Goal: Information Seeking & Learning: Find specific fact

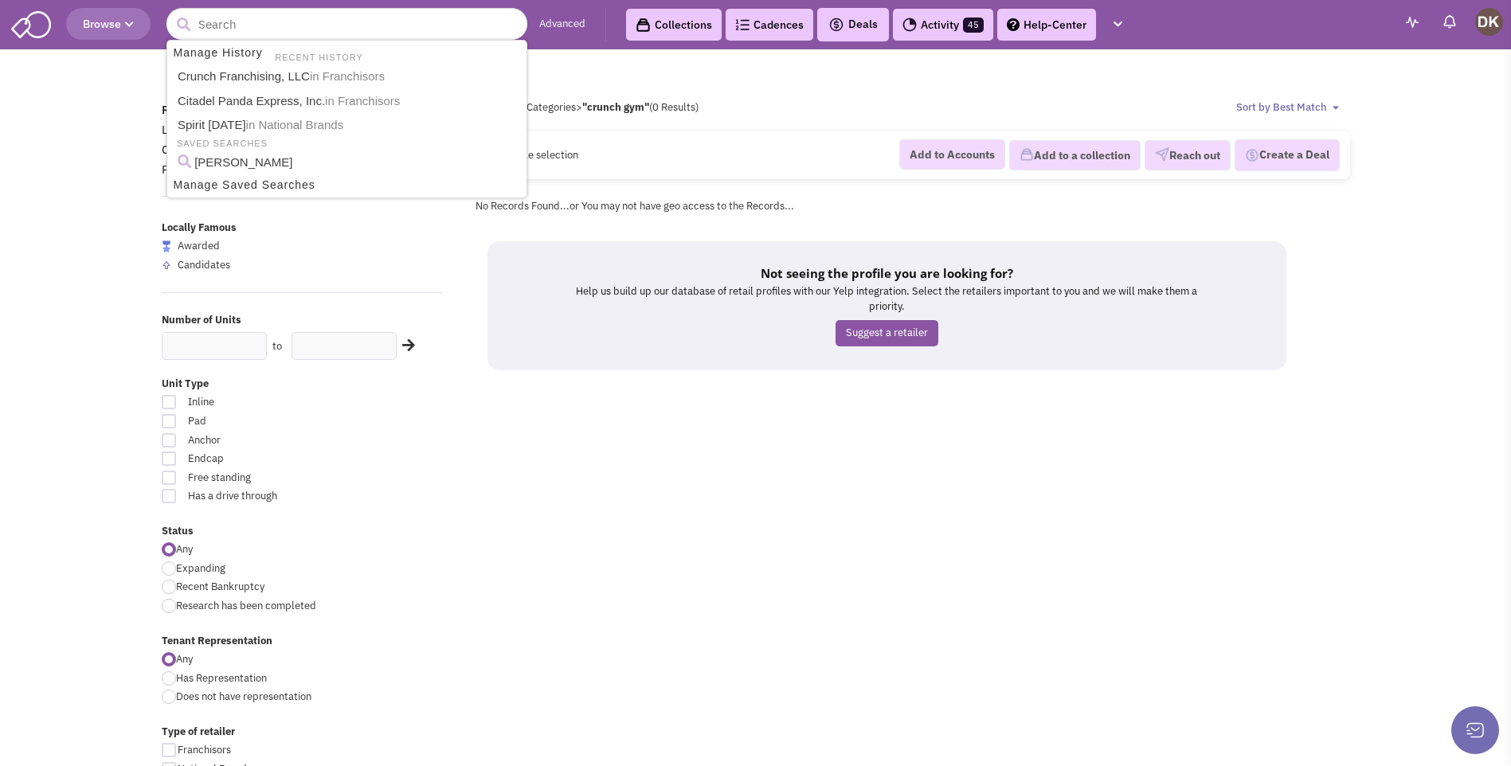
click at [365, 29] on input "text" at bounding box center [346, 24] width 361 height 32
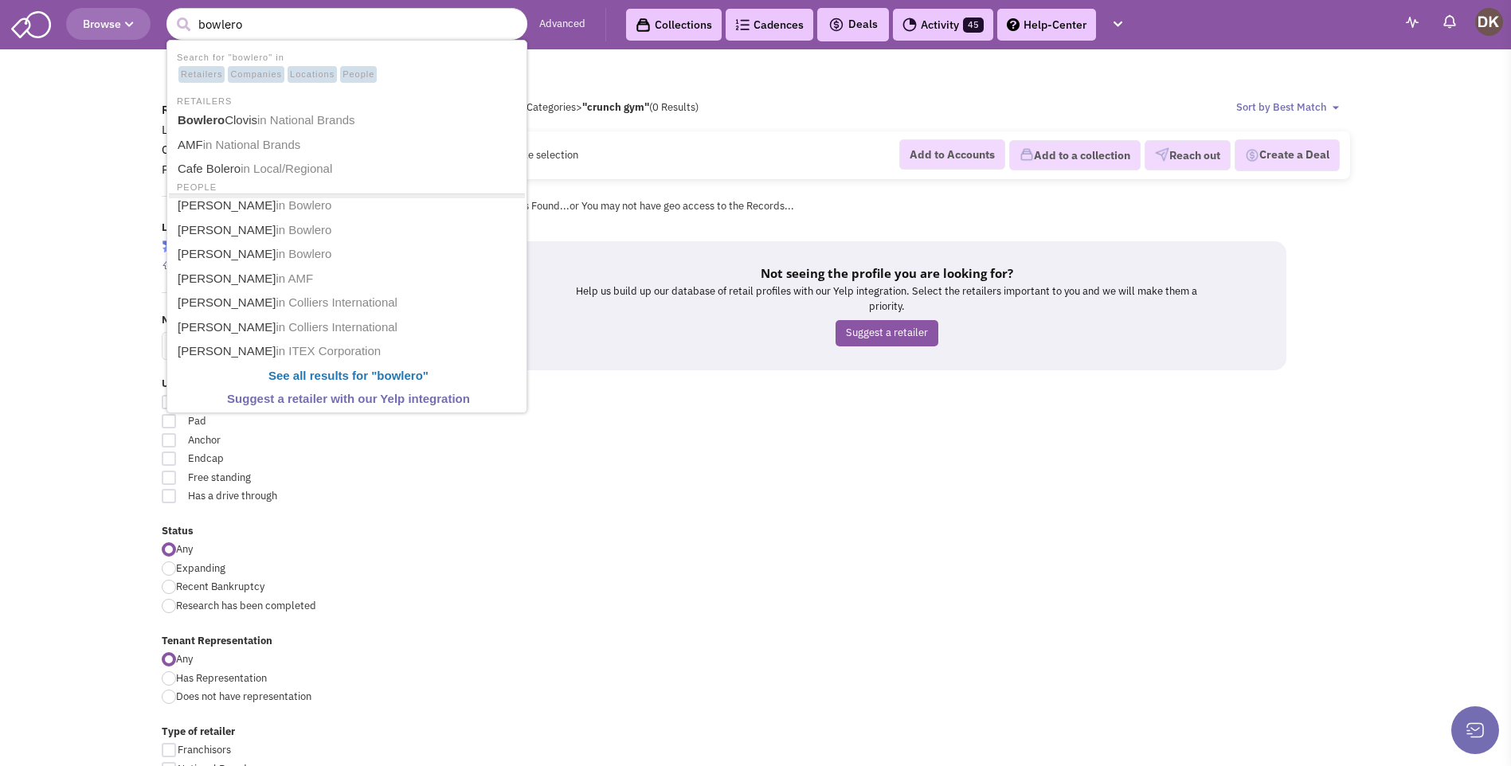
type input "bowlero"
click at [171, 13] on button "submit" at bounding box center [183, 25] width 24 height 24
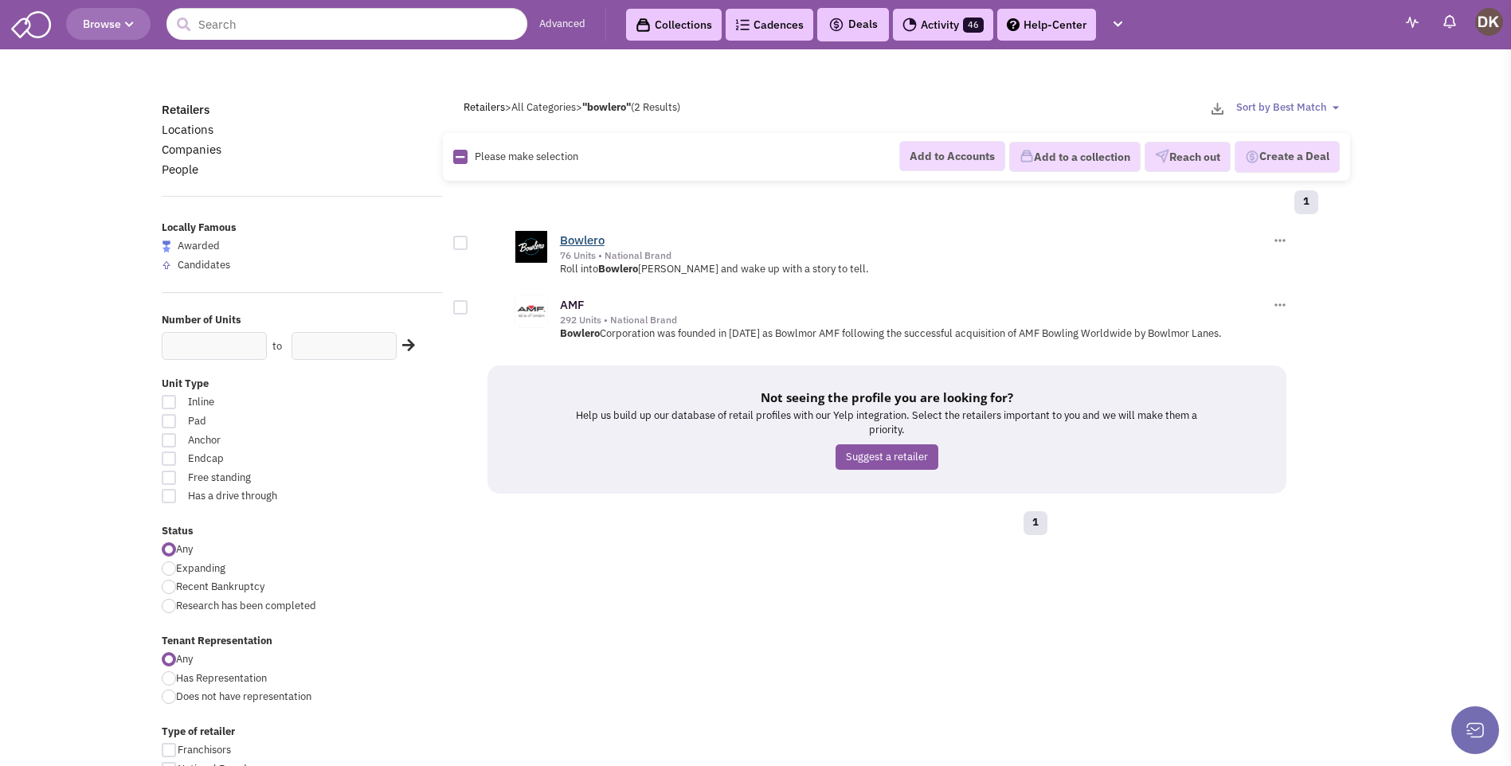
click at [585, 245] on link "Bowlero" at bounding box center [582, 240] width 45 height 15
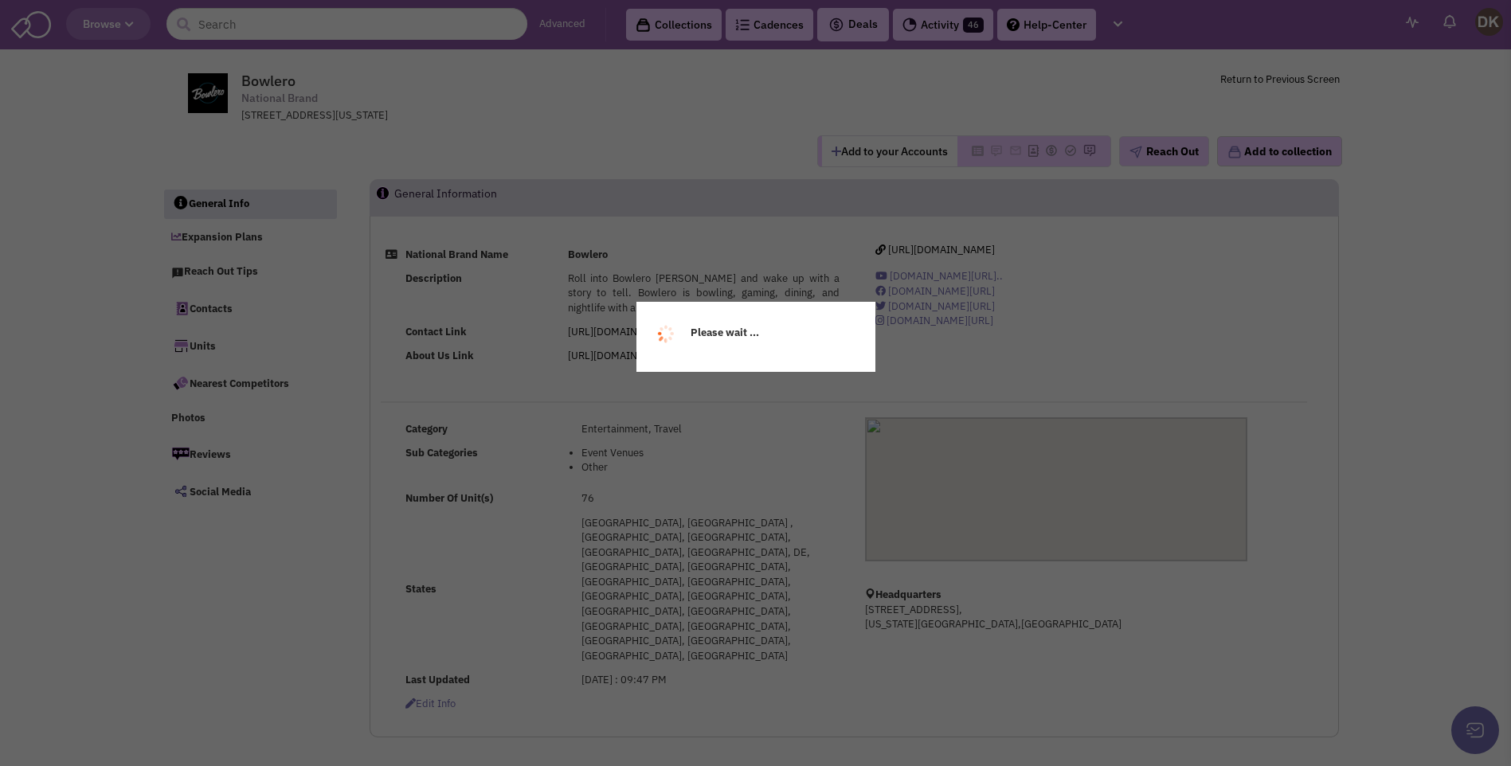
select select
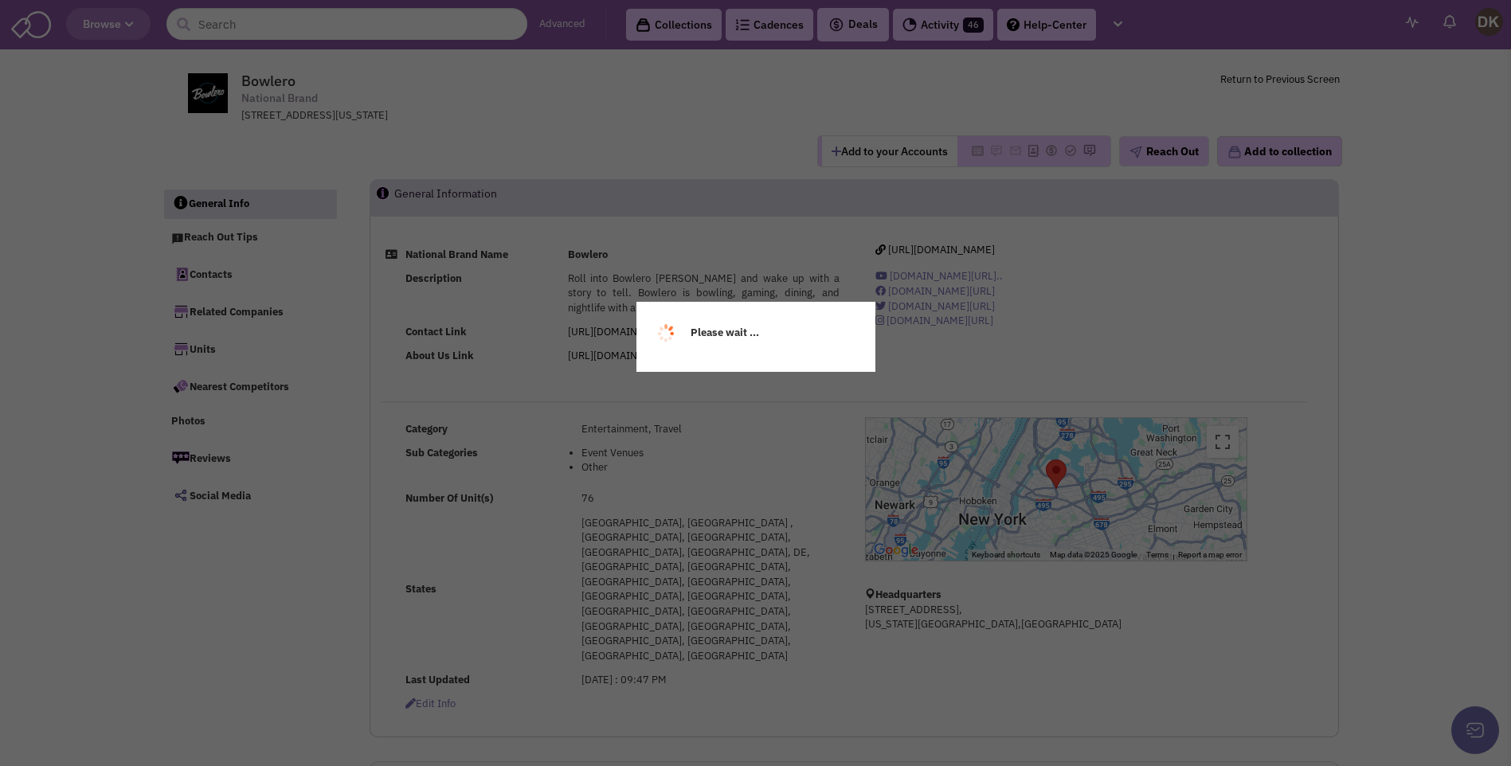
select select
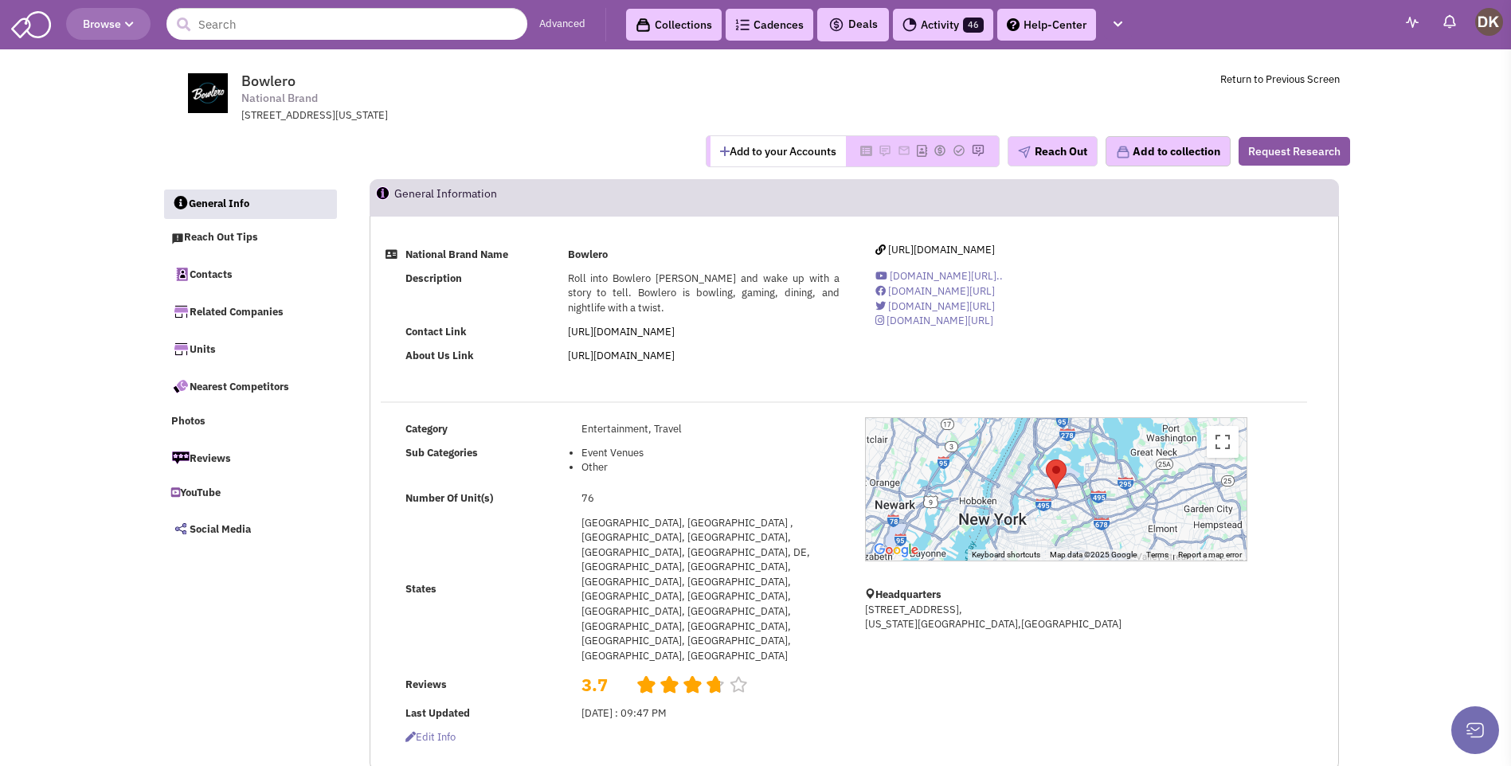
click at [754, 151] on button "Add to your Accounts" at bounding box center [778, 151] width 135 height 30
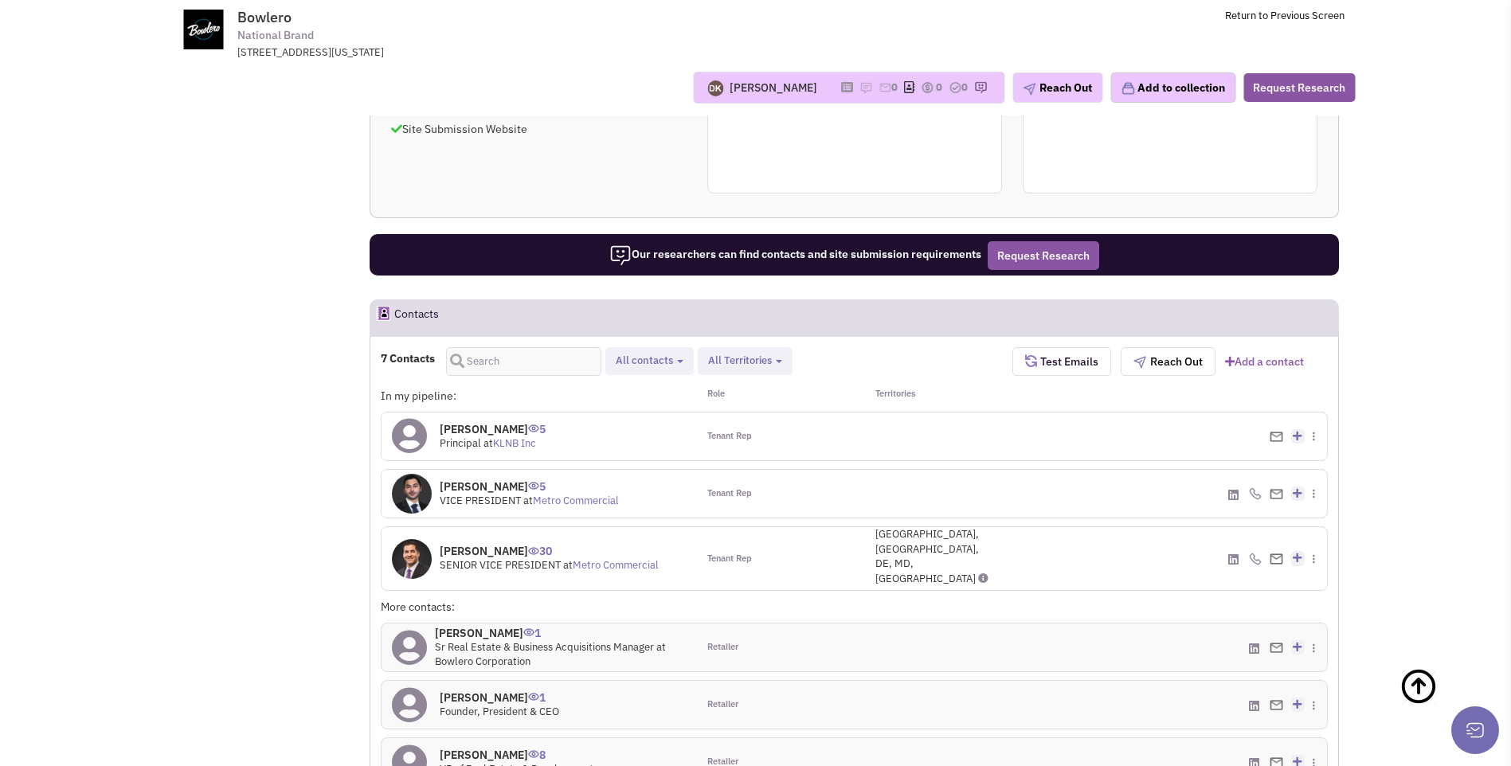
scroll to position [797, 0]
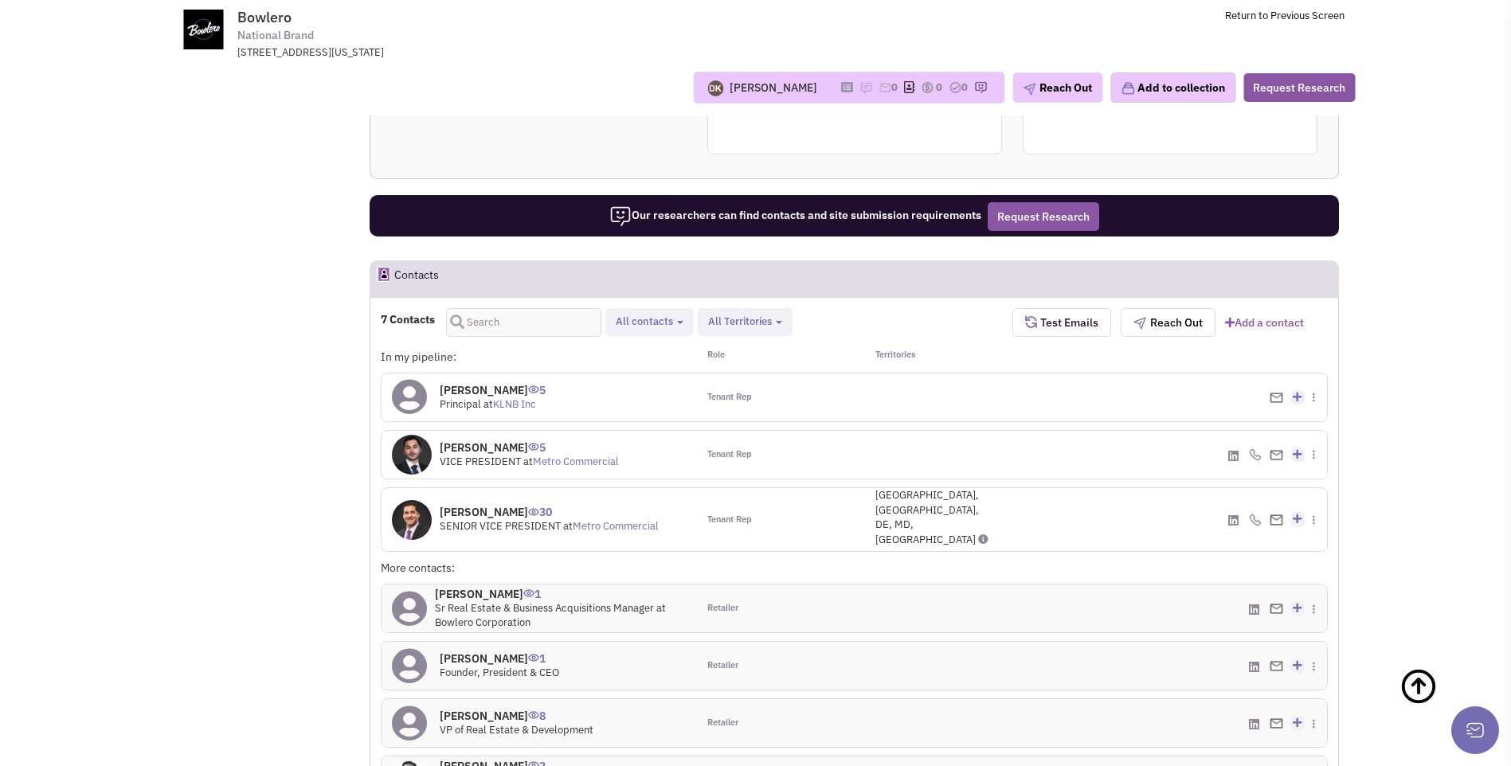
click at [453, 587] on h4 "Noah Seligman 1" at bounding box center [561, 594] width 252 height 14
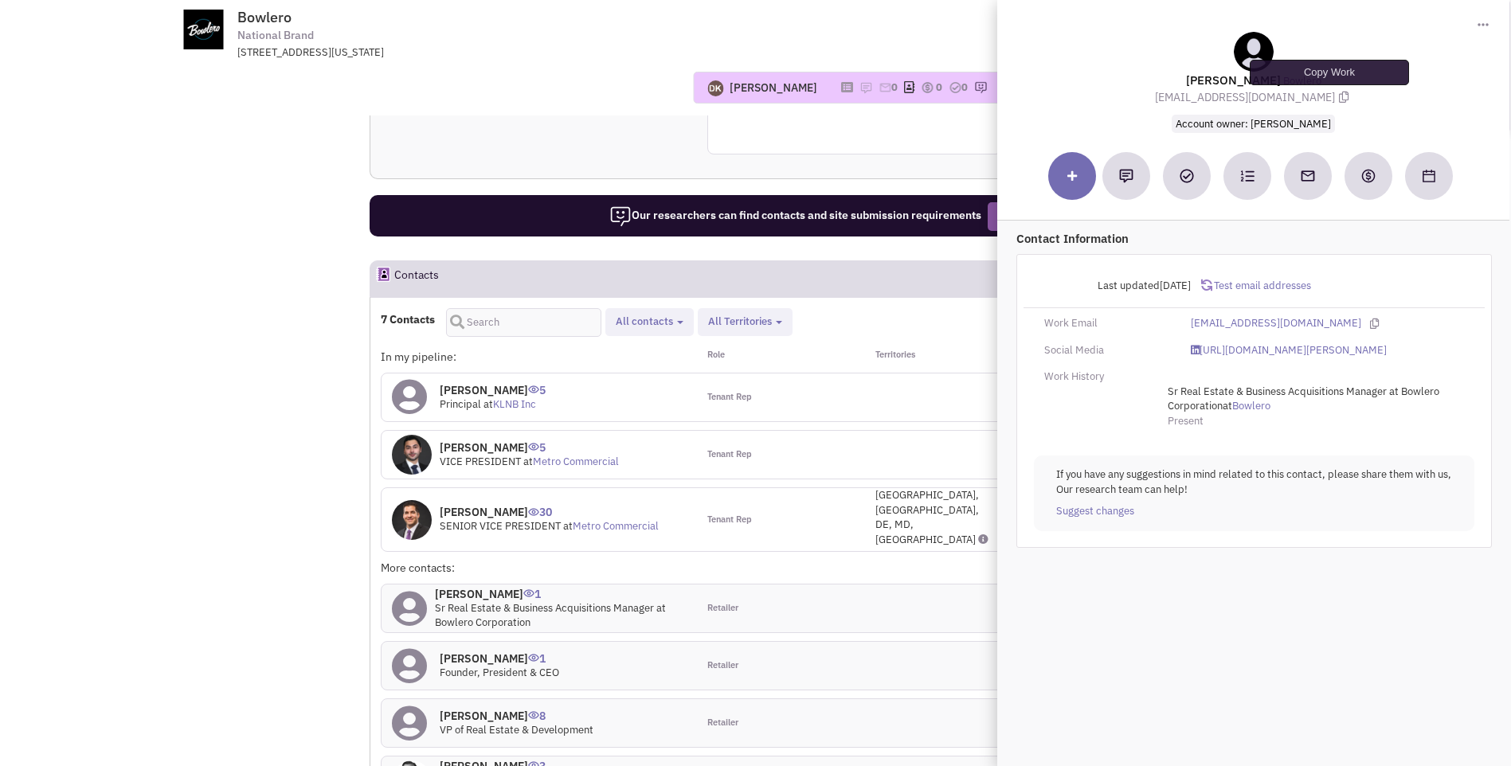
drag, startPoint x: 1193, startPoint y: 75, endPoint x: 1328, endPoint y: 96, distance: 136.2
click at [1328, 96] on div "Noah Seligman Bowlero nseligman@bowlerocorp.com Account owner: Donnie Keller" at bounding box center [1253, 82] width 496 height 100
drag, startPoint x: 1328, startPoint y: 96, endPoint x: 1220, endPoint y: 88, distance: 107.8
copy div "Noah Seligman Bowlero nseligman@bowlerocorp.com"
click at [545, 69] on div "Donnie Keller No note found! 0 0 0 Reach Out Add to collection" at bounding box center [756, 88] width 1220 height 56
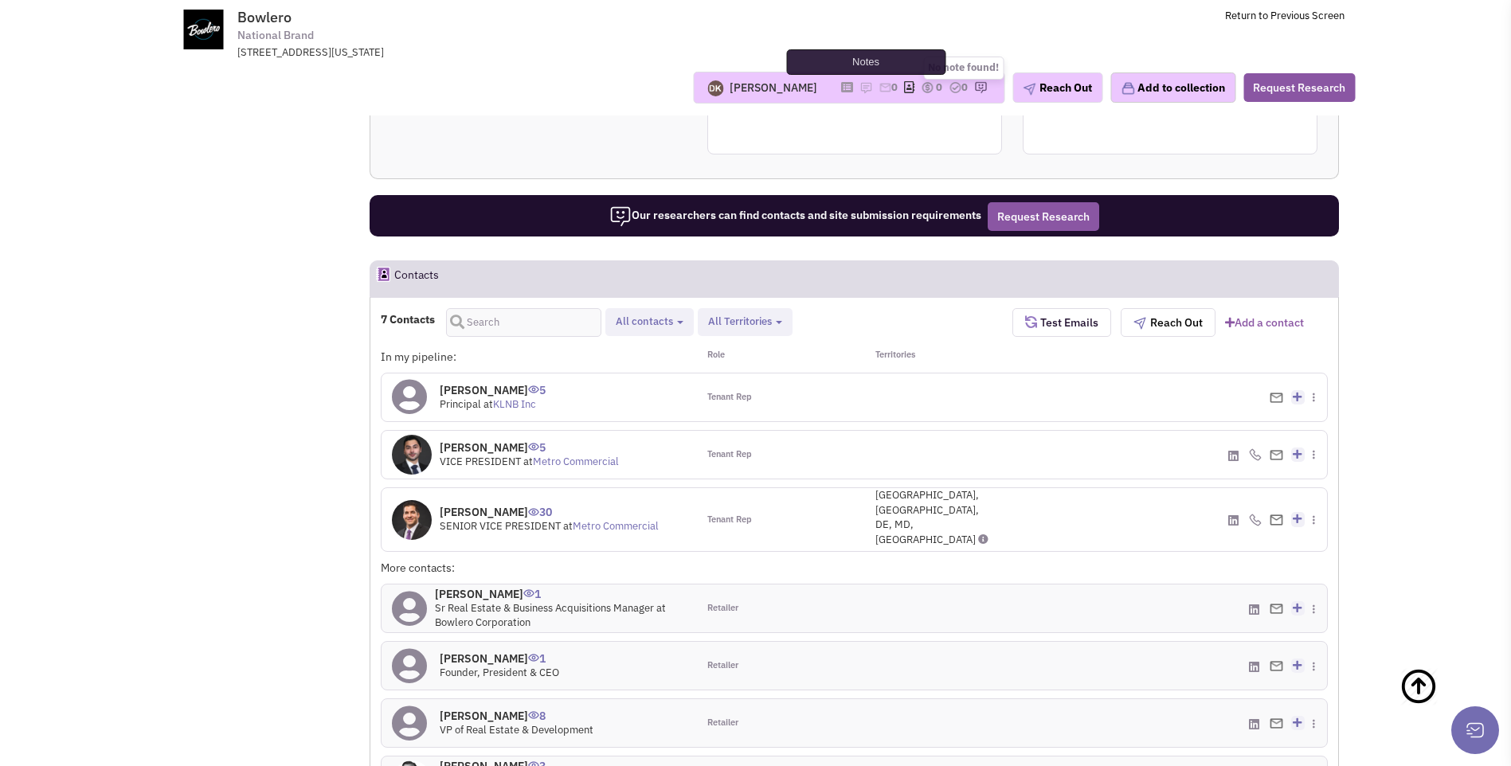
click at [859, 84] on img at bounding box center [865, 87] width 13 height 13
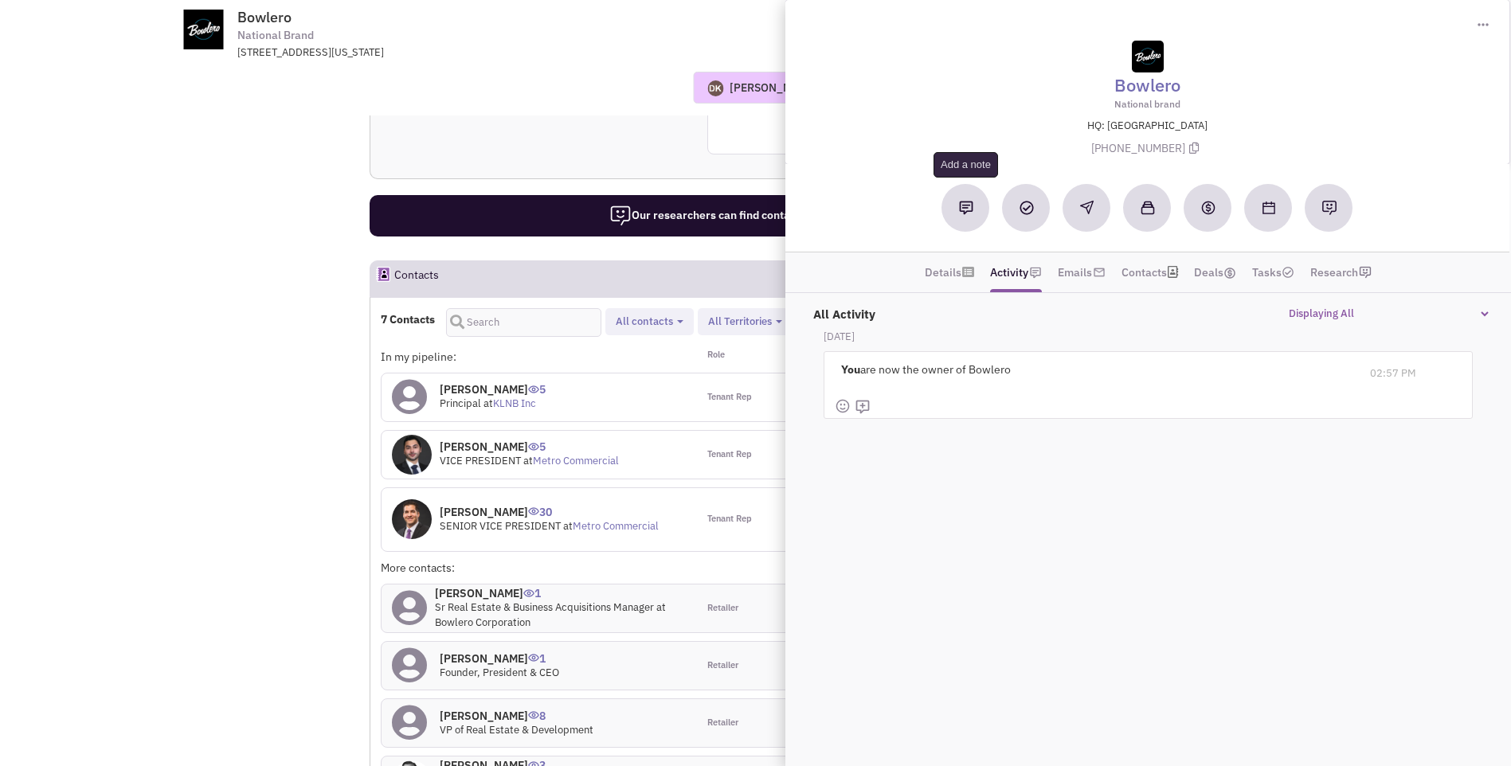
click at [972, 215] on button at bounding box center [966, 208] width 48 height 48
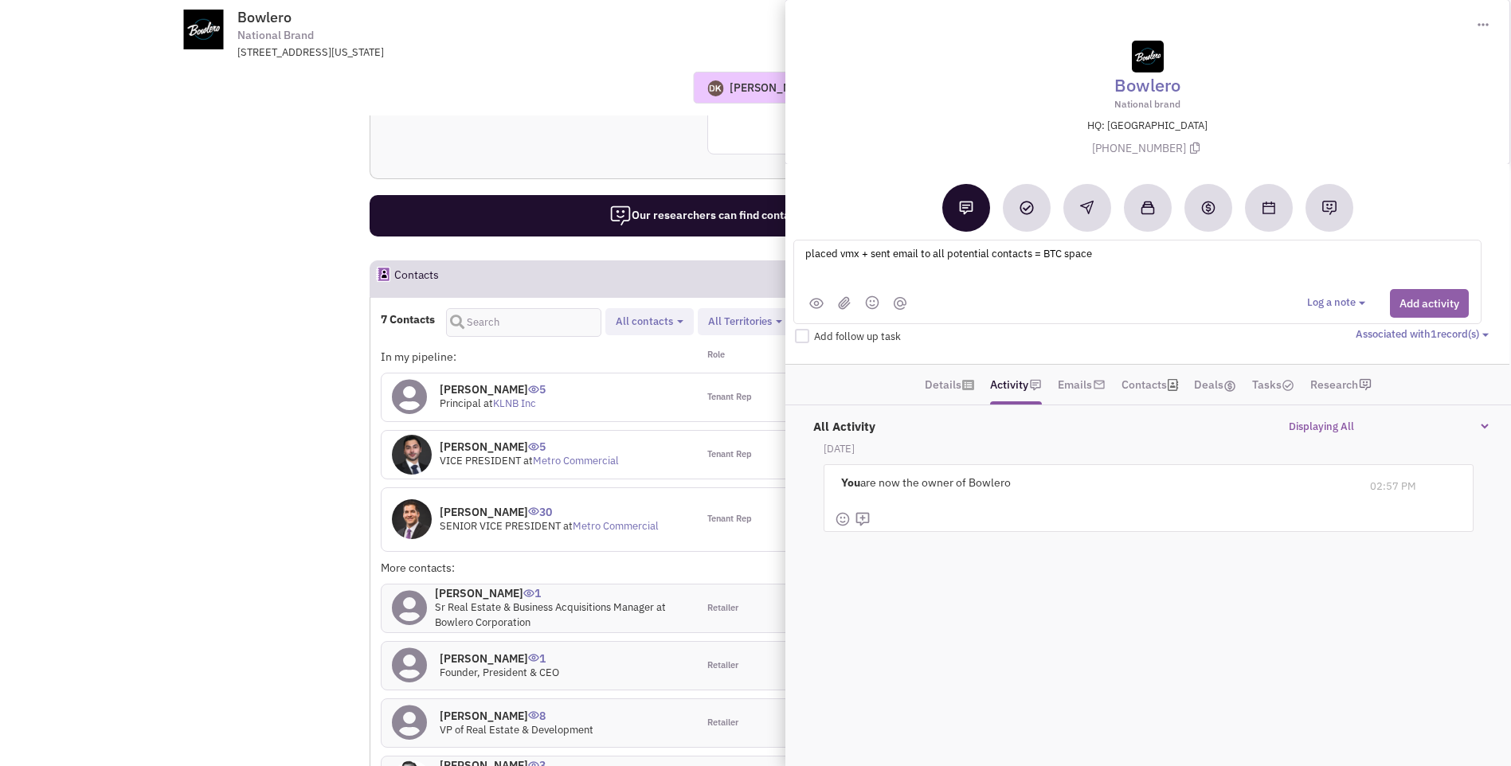
type textarea "placed vmx + sent email to all potential contacts = BTC space"
click at [1431, 303] on button "Add activity" at bounding box center [1429, 303] width 79 height 29
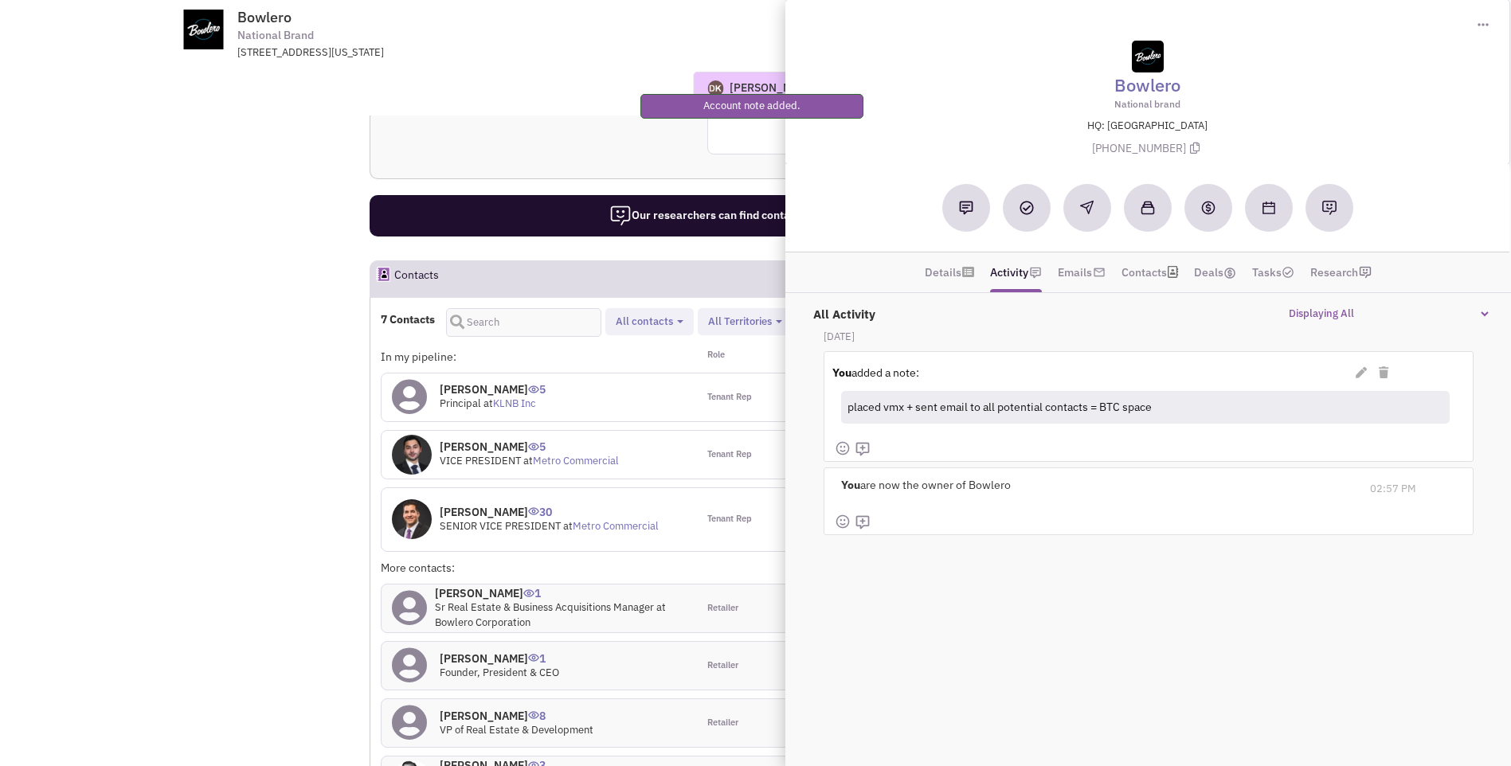
click at [552, 75] on div "Donnie Keller No note found! 0 0 0 Reach Out Add to collection" at bounding box center [756, 88] width 1220 height 32
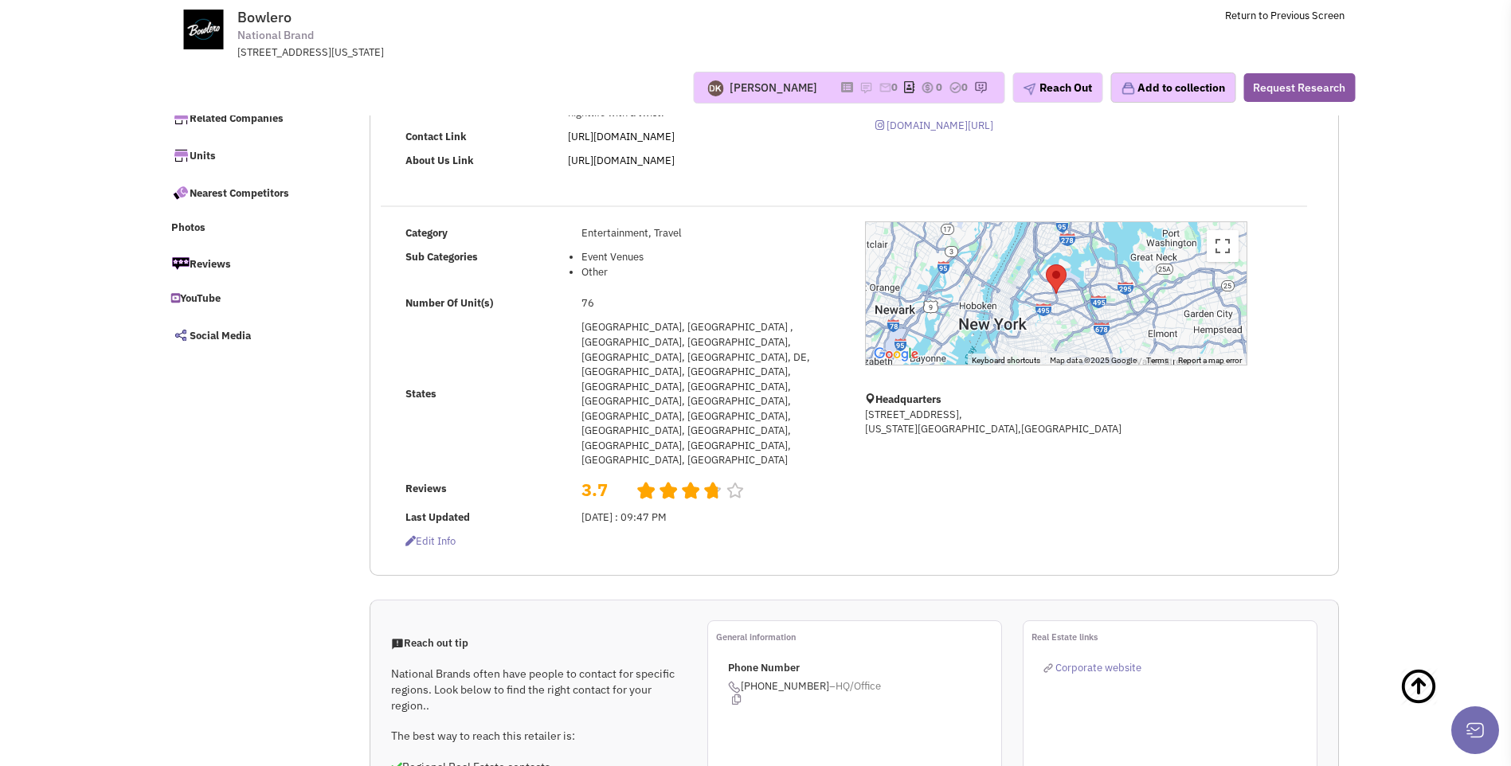
scroll to position [0, 0]
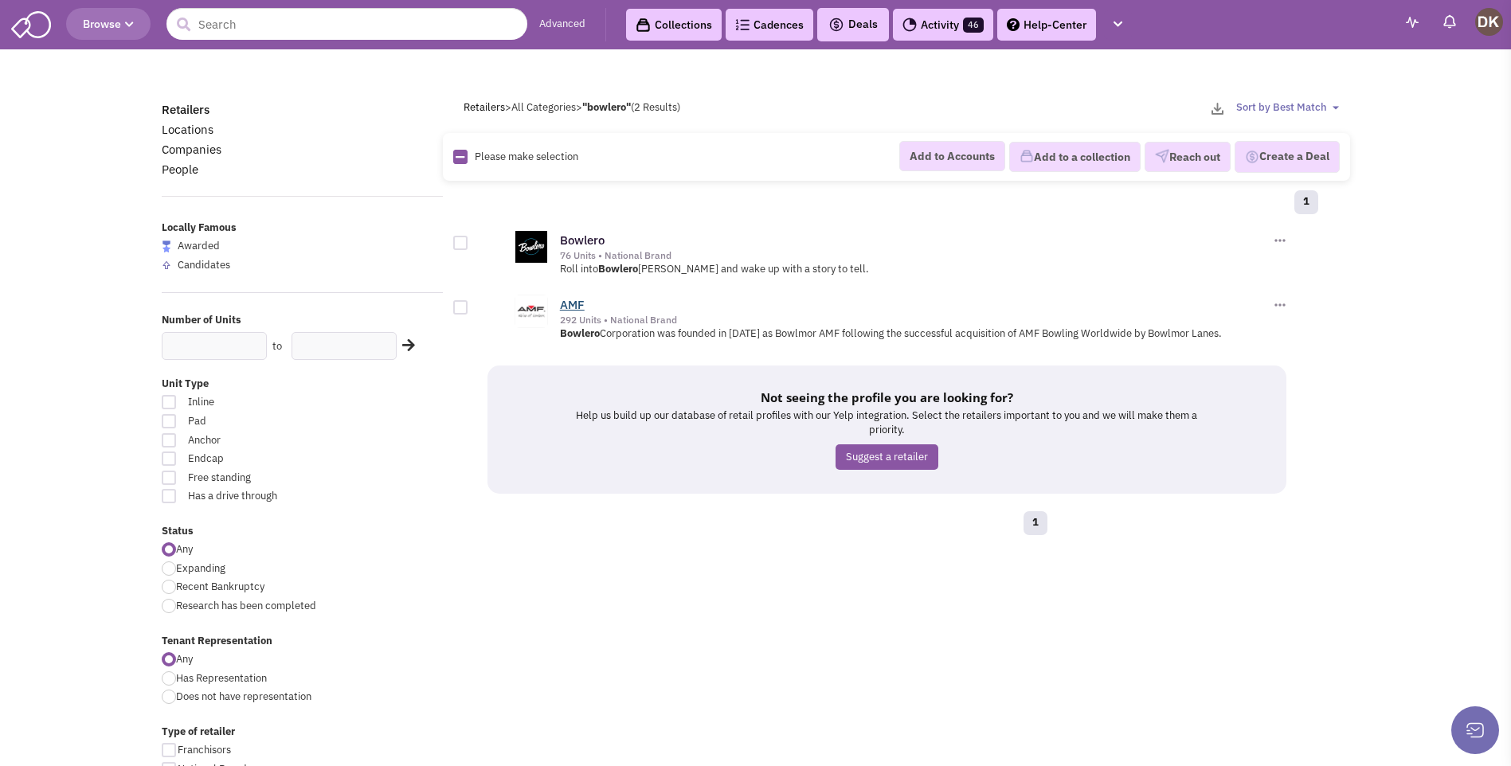
click at [571, 308] on link "AMF" at bounding box center [572, 304] width 25 height 15
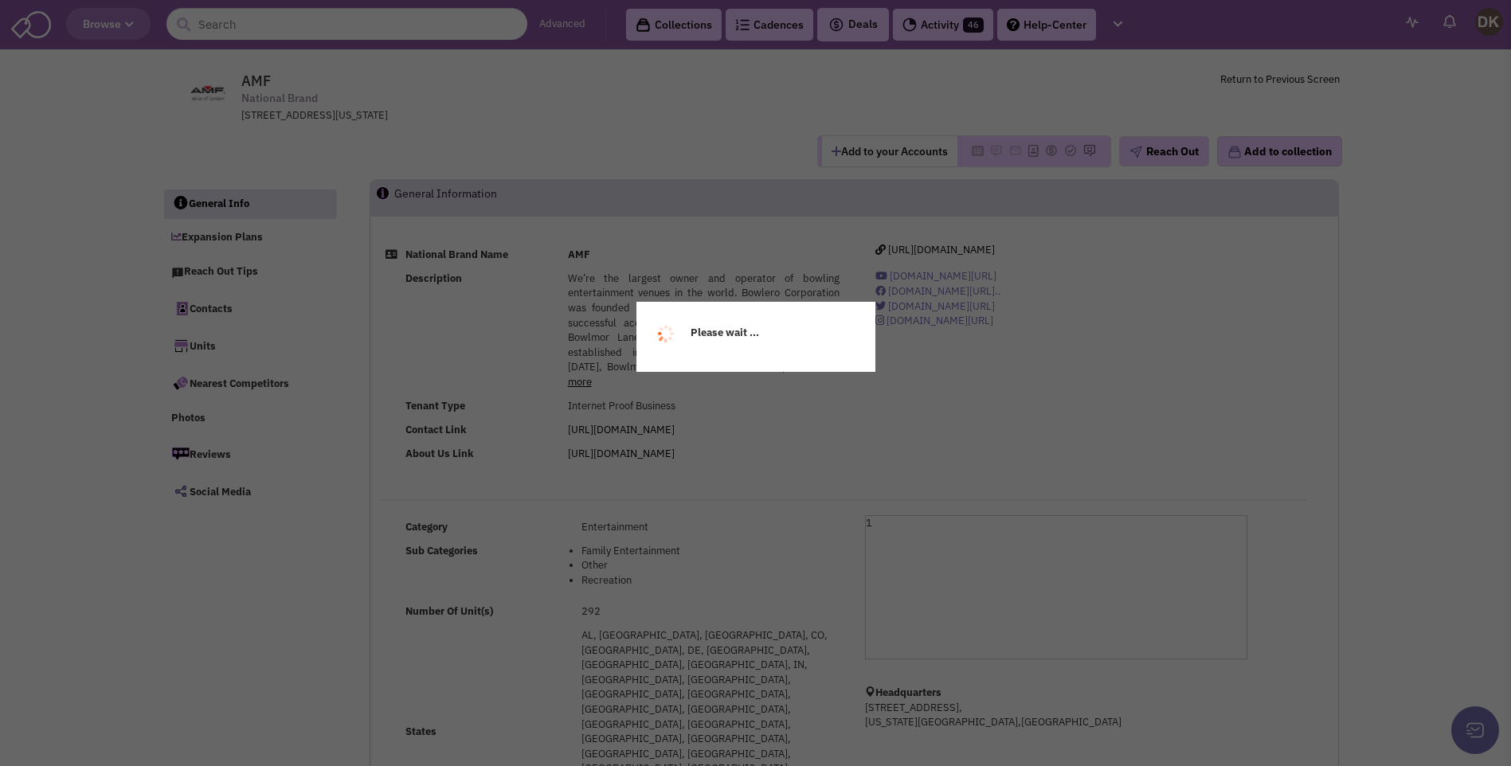
select select
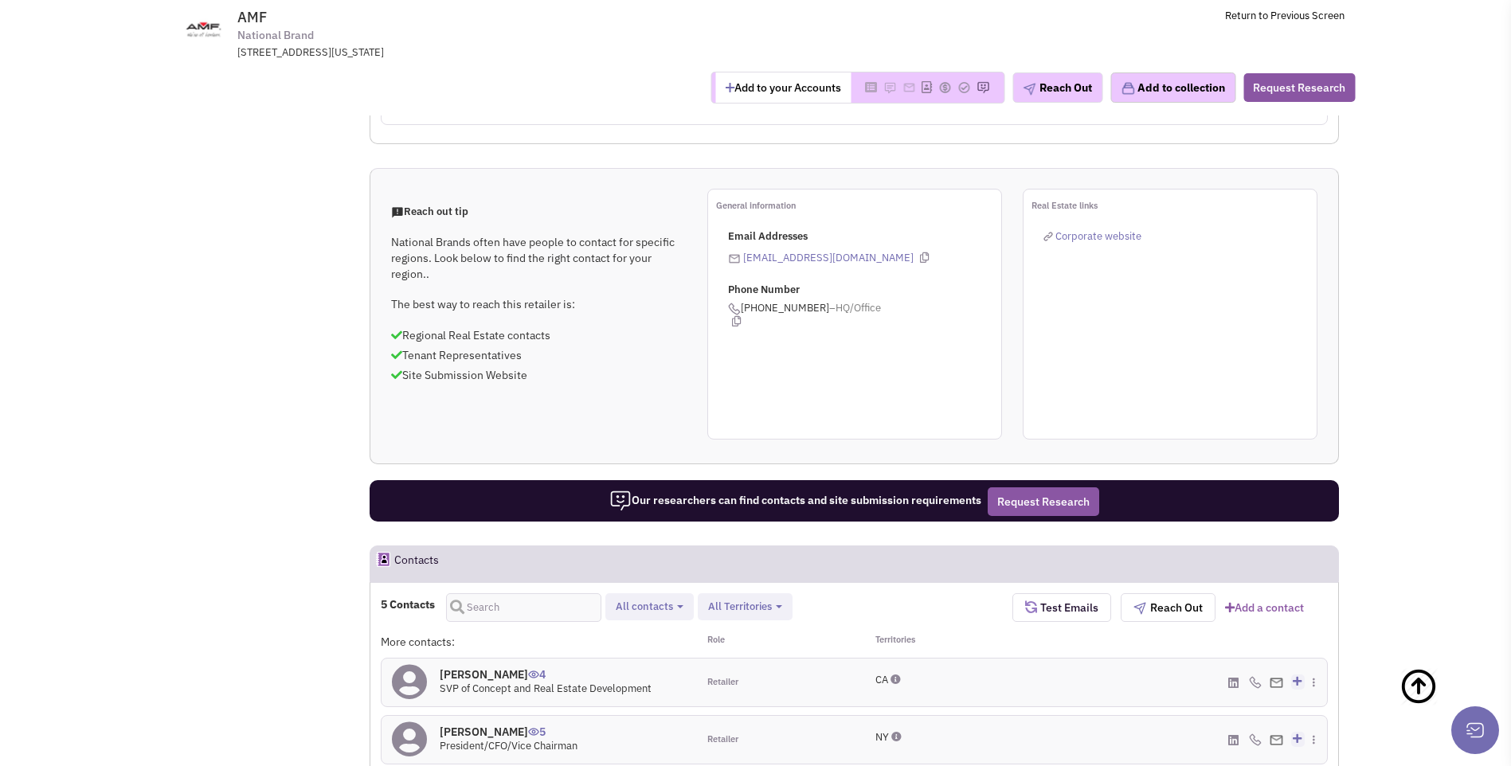
scroll to position [876, 0]
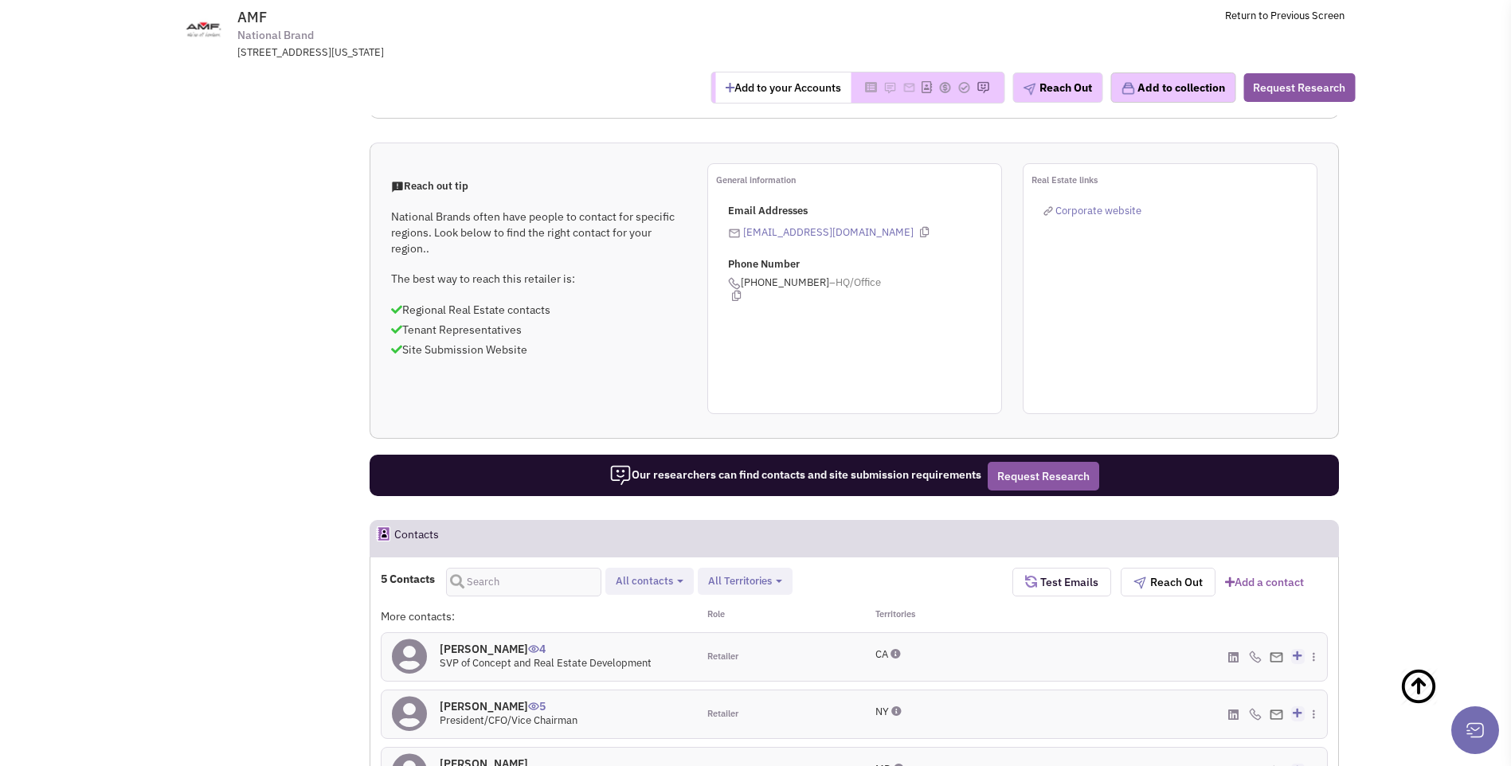
click at [498, 642] on h4 "Andres Restrepo 4" at bounding box center [546, 649] width 212 height 14
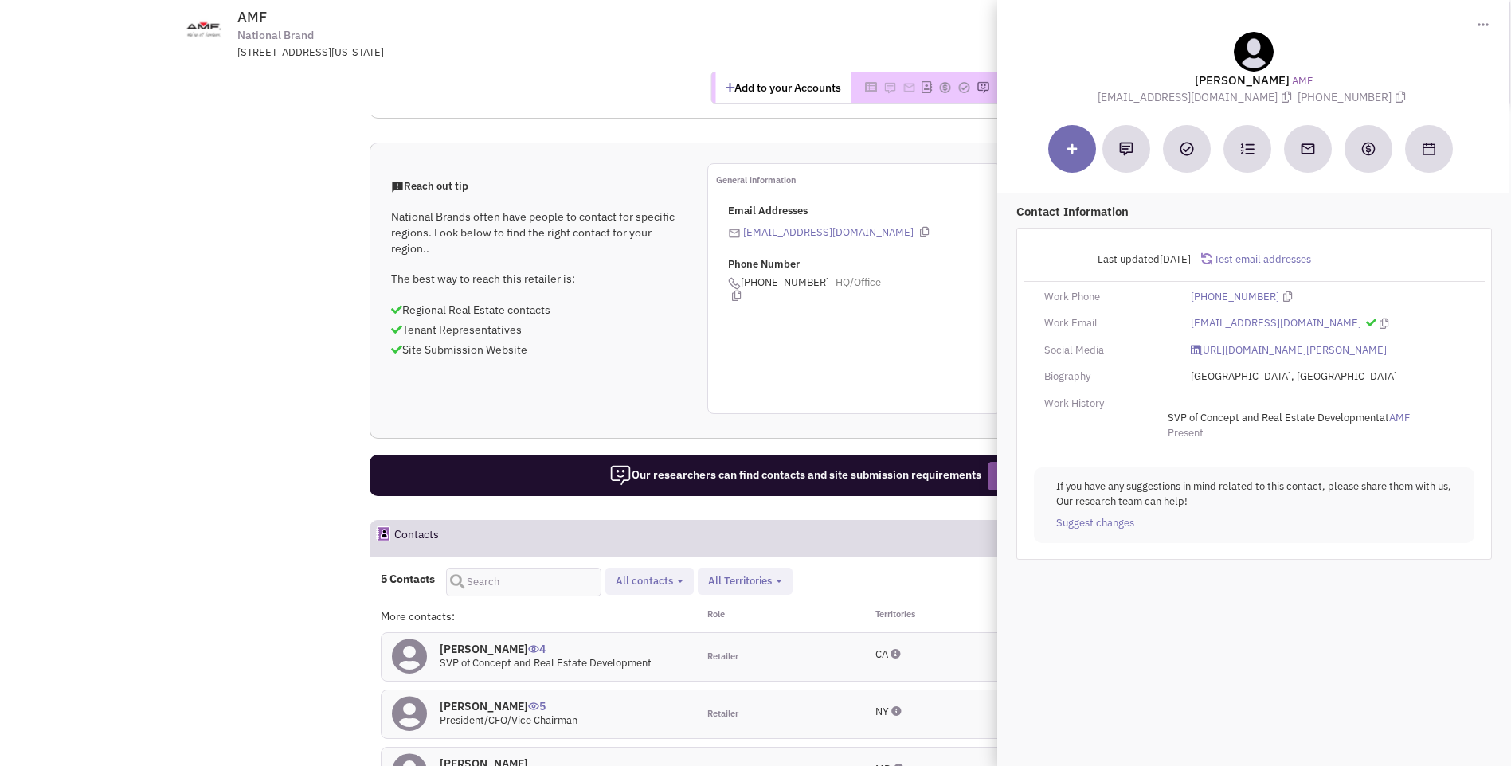
drag, startPoint x: 1195, startPoint y: 77, endPoint x: 1408, endPoint y: 105, distance: 214.5
click at [1408, 105] on div "Andres Restrepo AMF arestrepo@bowlmor-amf.com (804) 730-4000" at bounding box center [1253, 68] width 496 height 73
copy div "Andres Restrepo AMF arestrepo@bowlmor-amf.com (804) 730-4000"
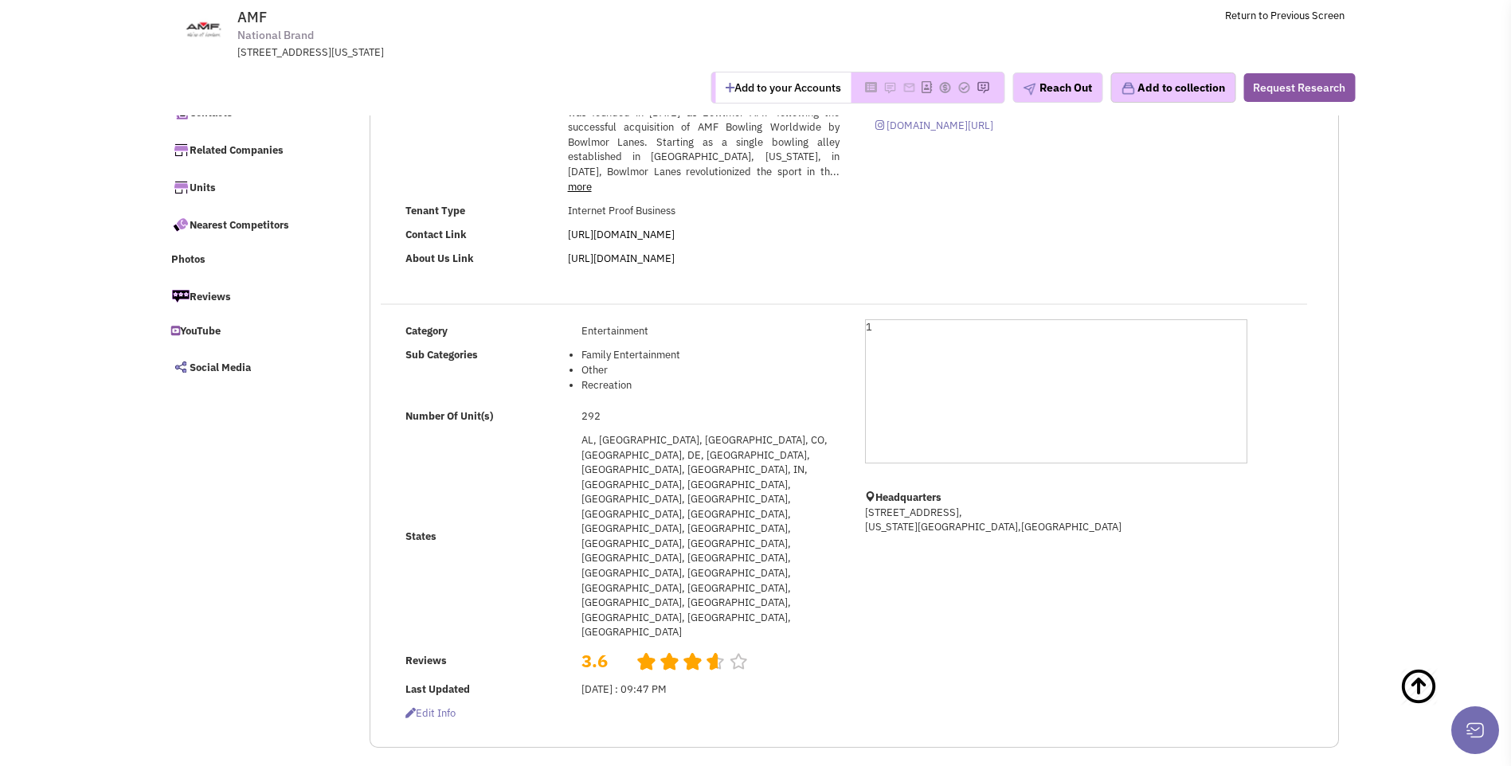
scroll to position [0, 0]
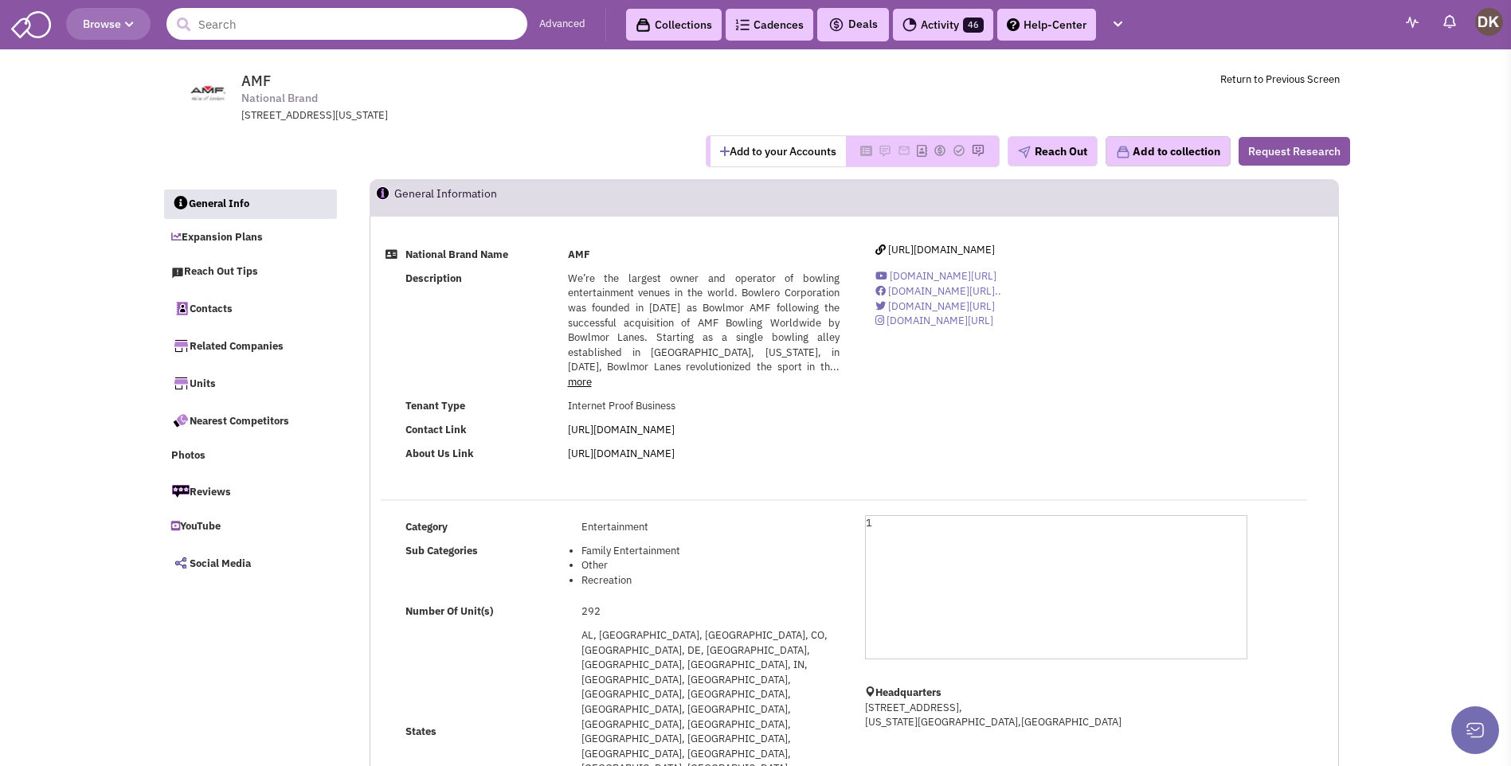
click at [404, 30] on input "text" at bounding box center [346, 24] width 361 height 32
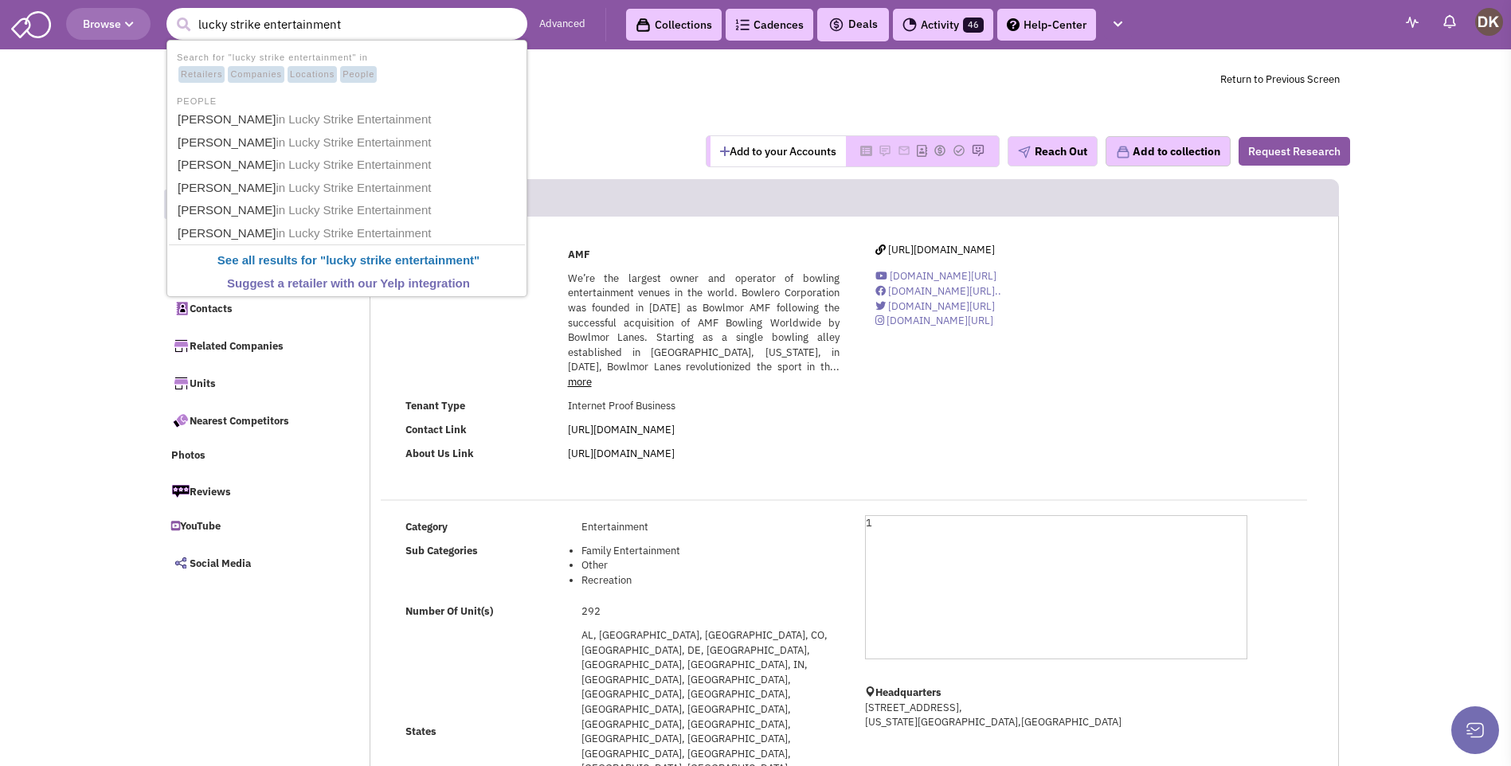
type input "lucky strike entertainment"
click at [171, 13] on button "submit" at bounding box center [183, 25] width 24 height 24
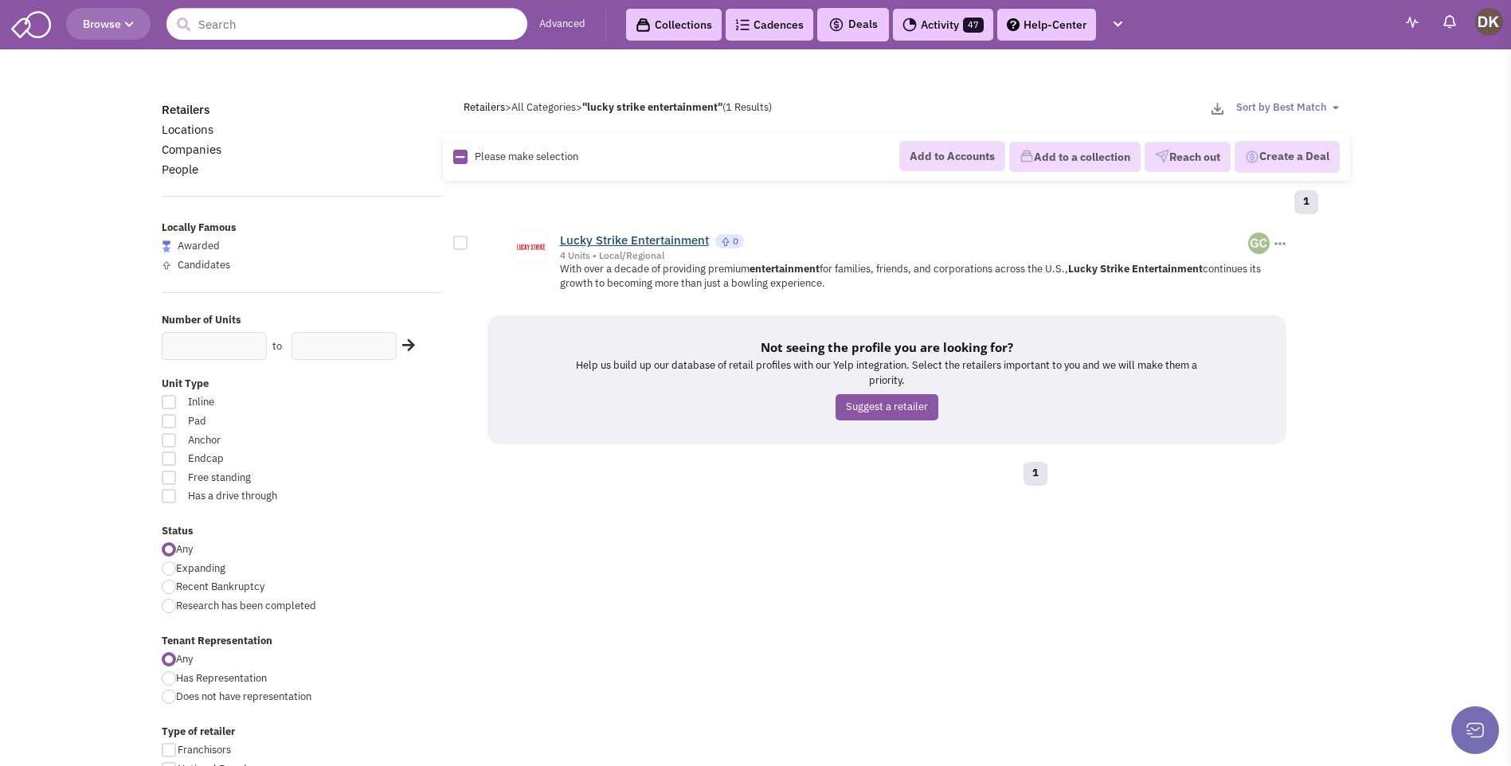
click at [634, 240] on link "Lucky Strike Entertainment" at bounding box center [634, 240] width 149 height 15
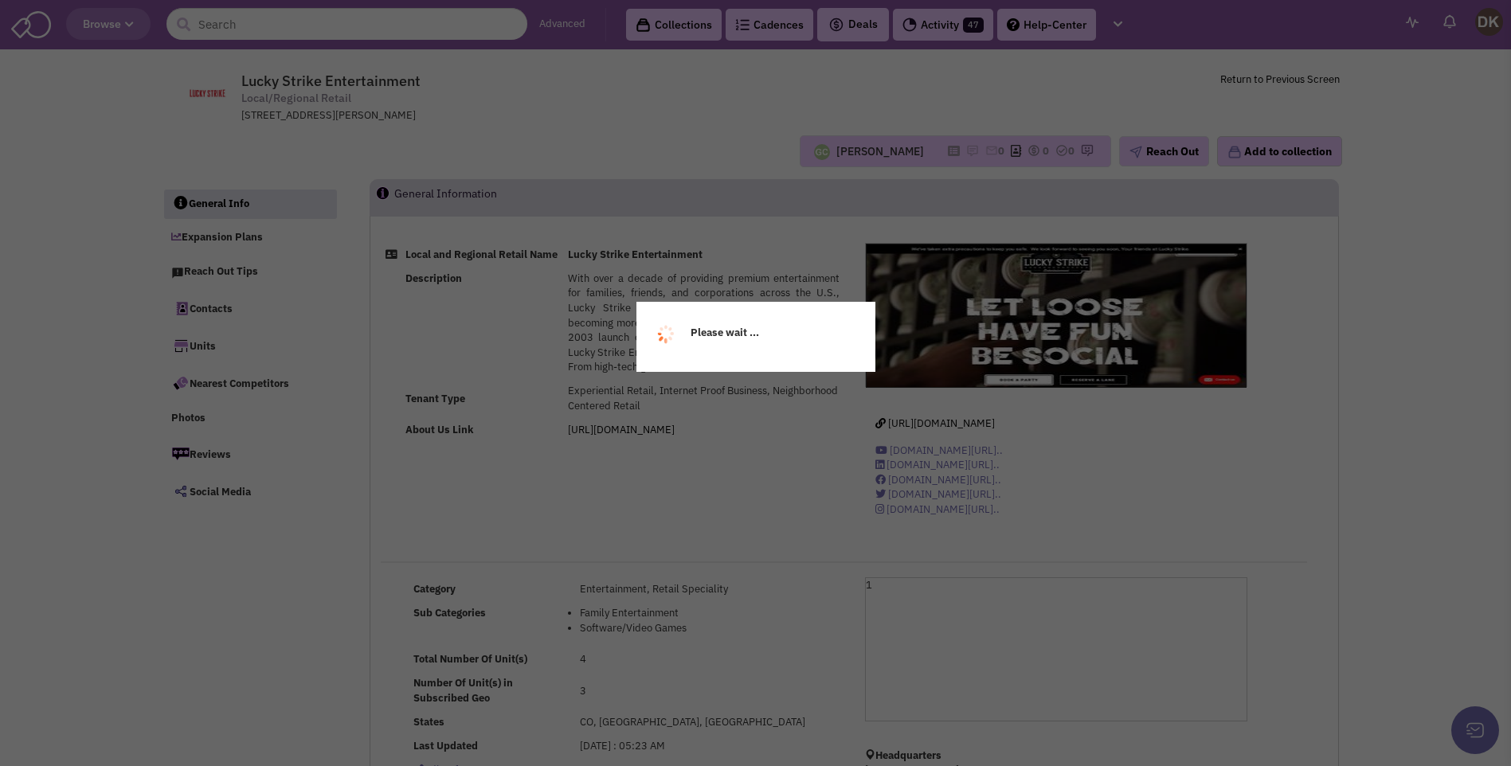
select select
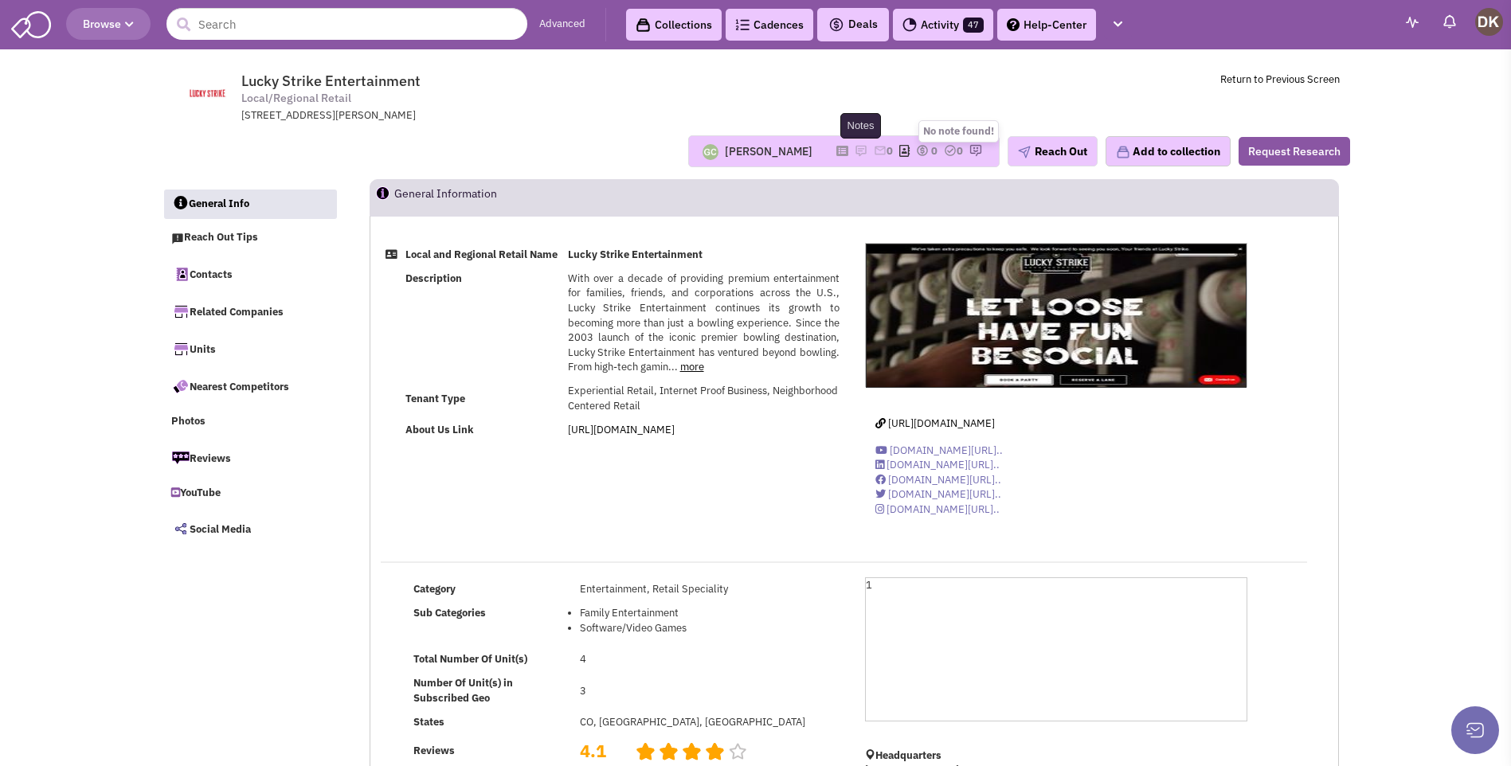
click at [855, 150] on img at bounding box center [861, 150] width 13 height 13
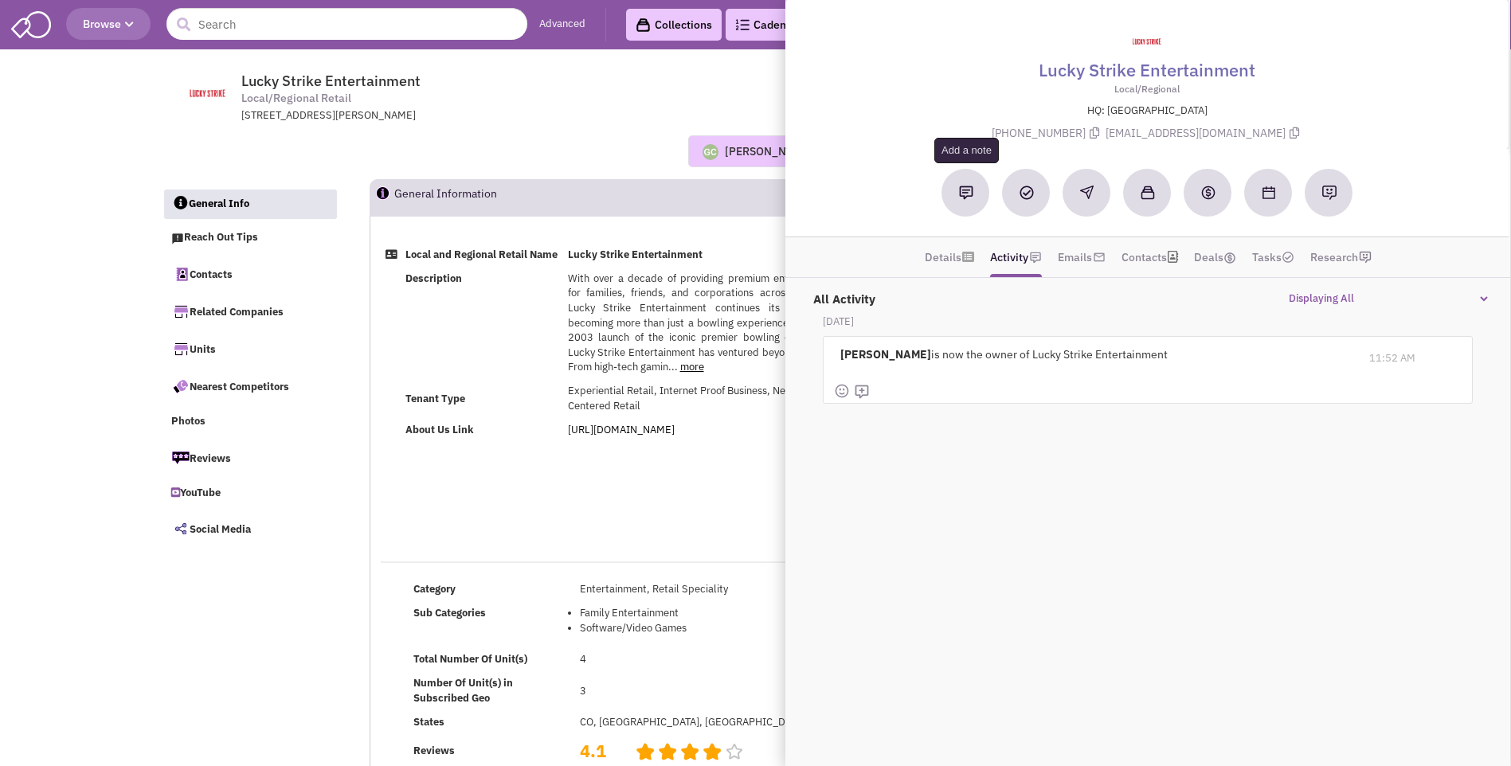
click at [969, 200] on button at bounding box center [966, 193] width 48 height 48
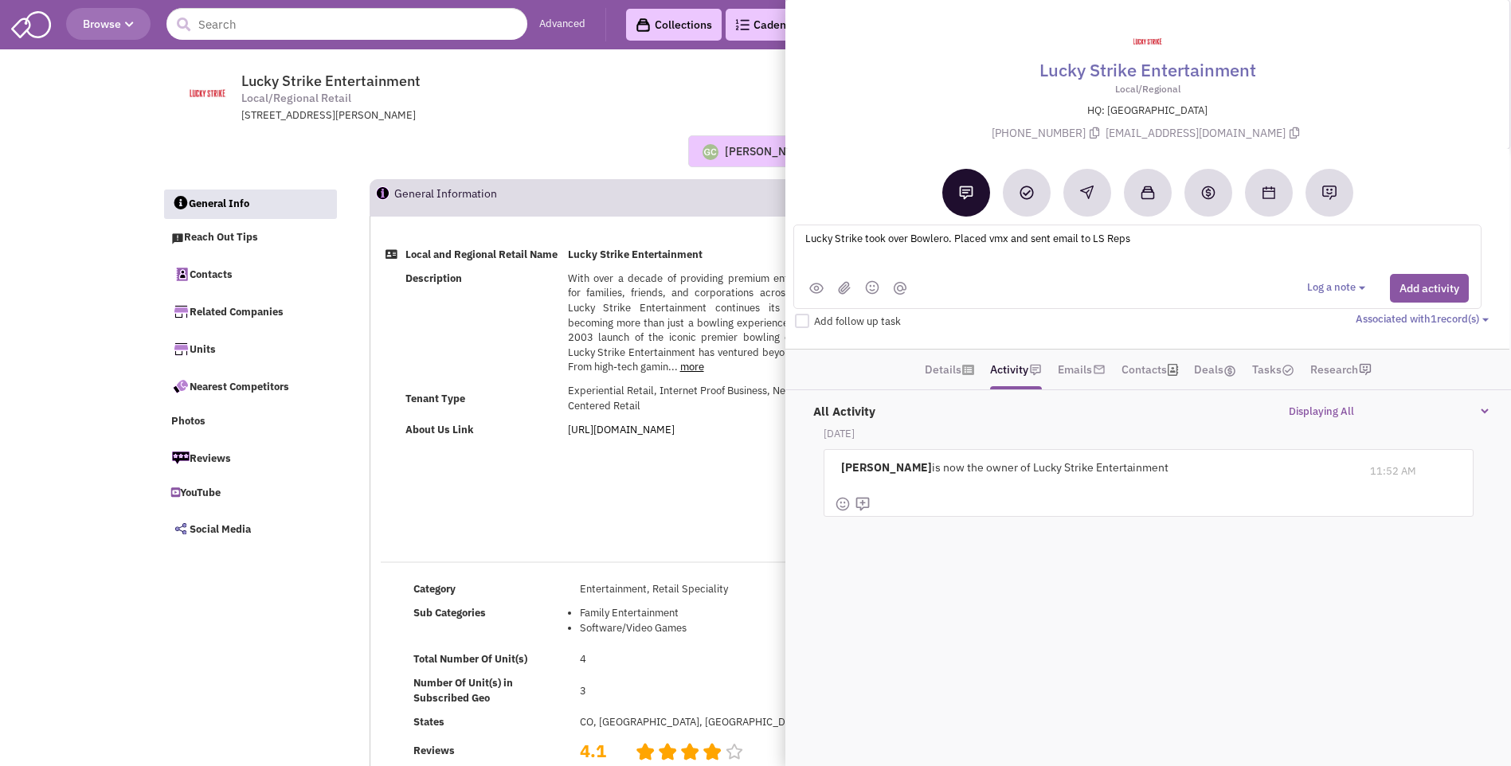
type textarea "Lucky Strike took over Bowlero. Placed vmx and sent email to LS Reps"
click at [1404, 289] on button "Add activity" at bounding box center [1429, 288] width 79 height 29
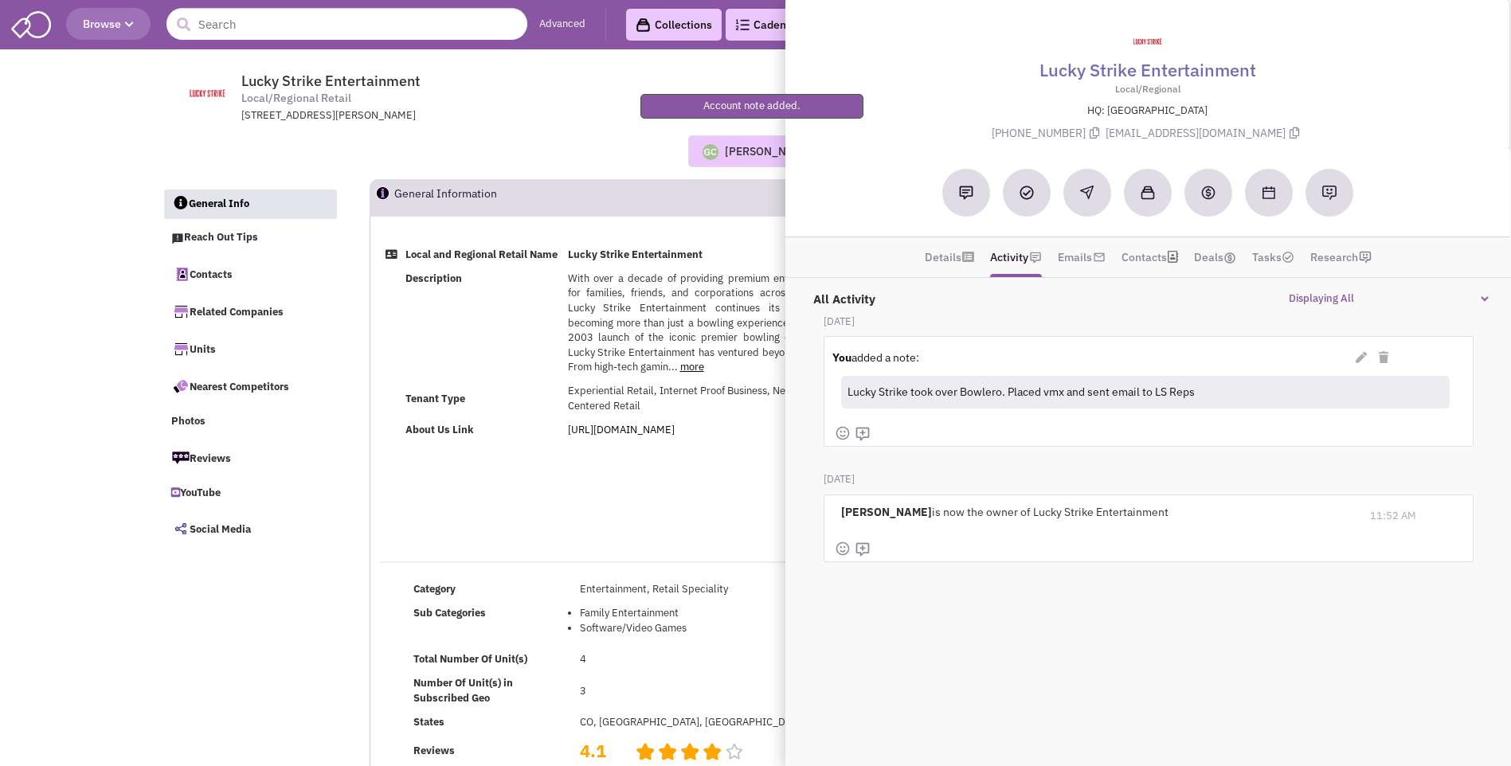
click at [632, 462] on div "Local and Regional Retail Name Lucky Strike Entertainment Description With over…" at bounding box center [854, 391] width 968 height 297
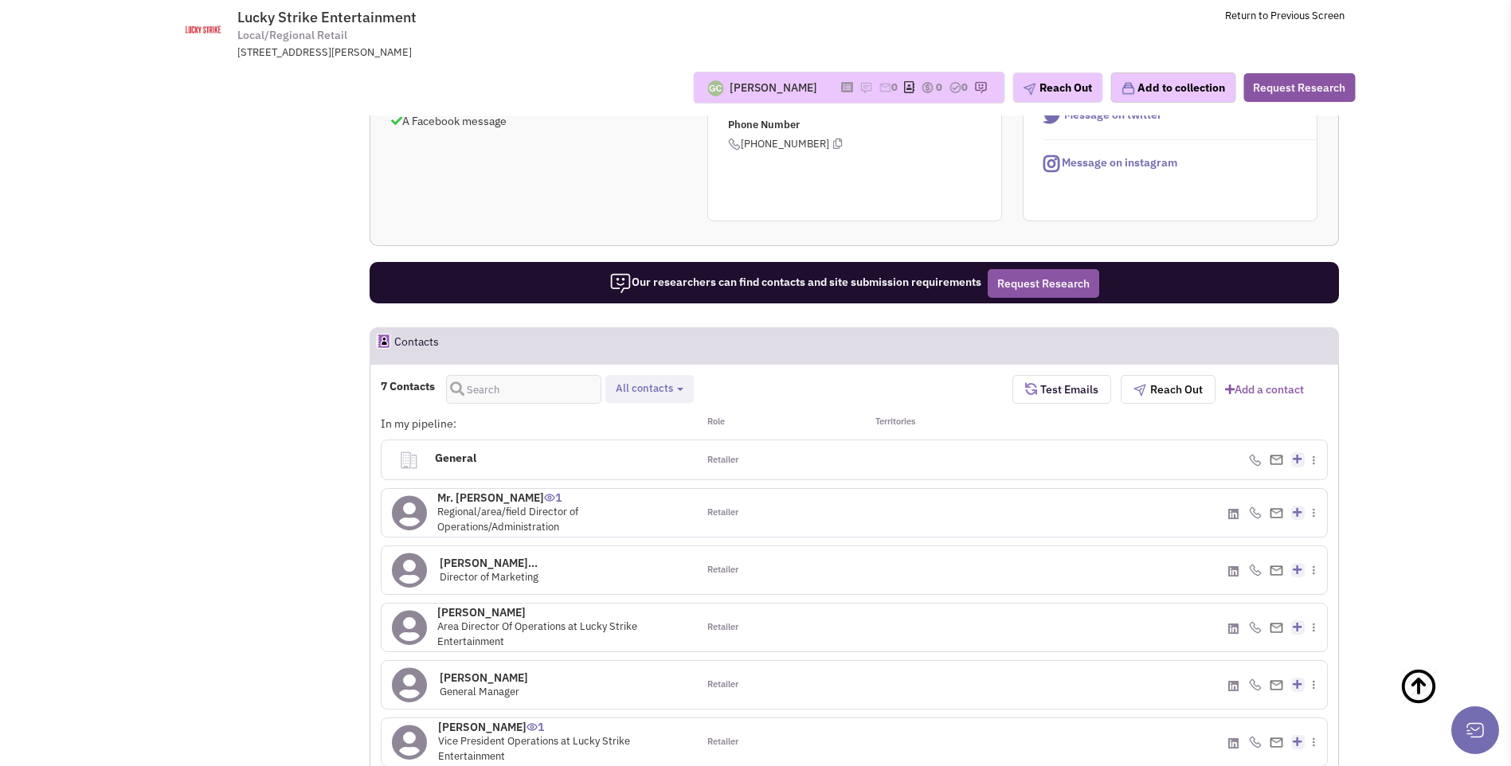
scroll to position [956, 0]
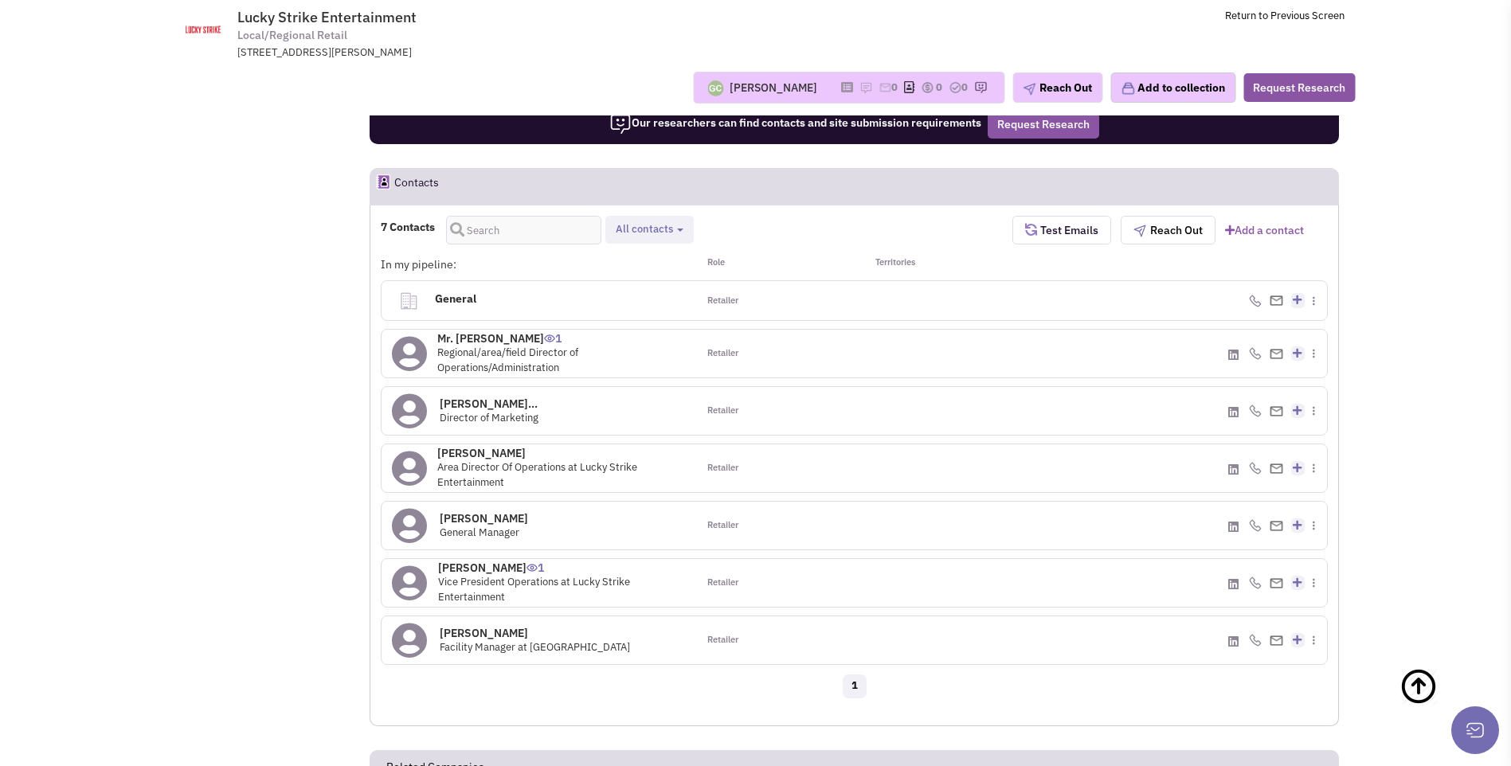
click at [481, 340] on h4 "Mr. Justin Rose 1" at bounding box center [561, 338] width 249 height 14
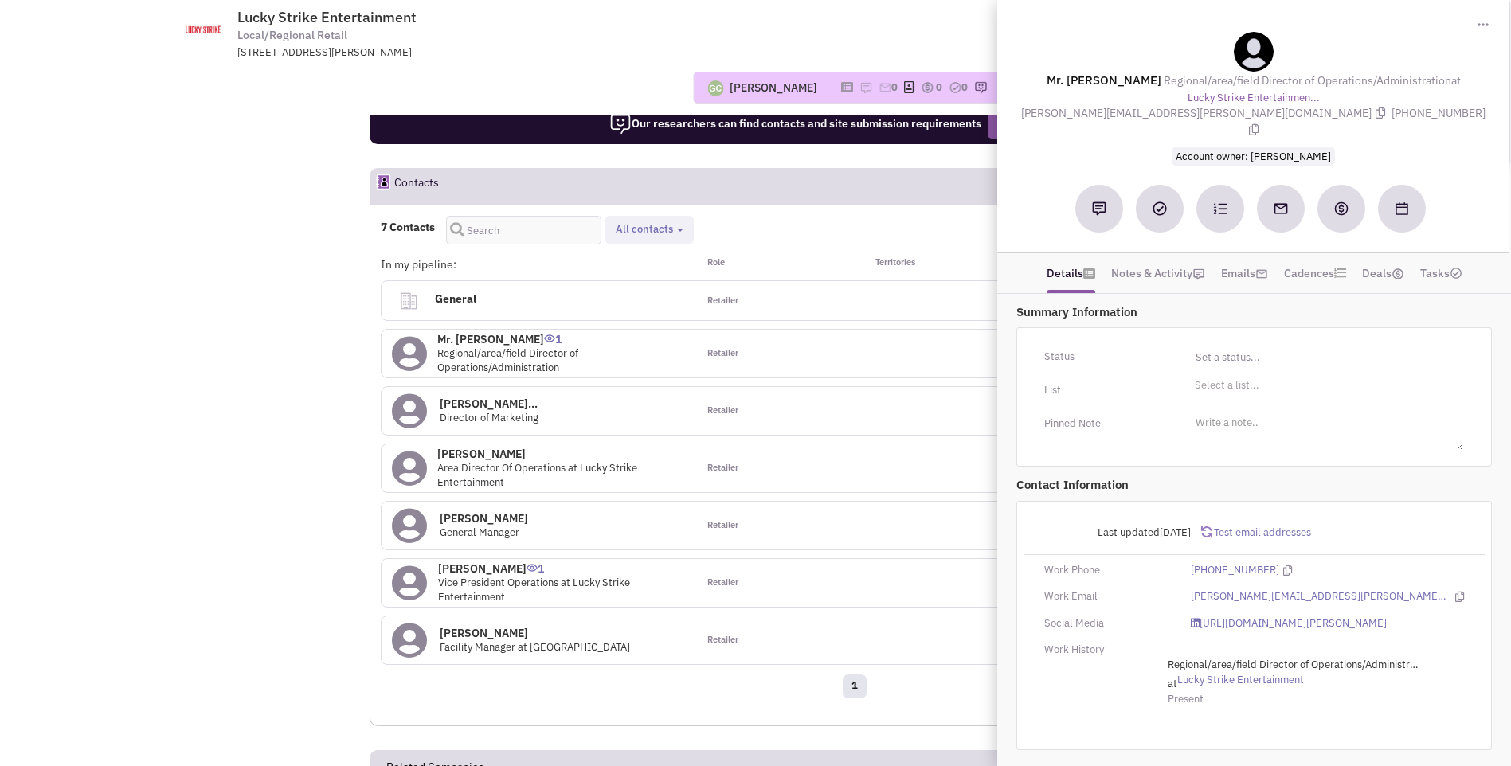
drag, startPoint x: 1063, startPoint y: 78, endPoint x: 1416, endPoint y: 108, distance: 354.2
click at [1416, 108] on div "Mr. Justin Rose Regional/area/field Director of Operations/Administration at Lu…" at bounding box center [1253, 98] width 496 height 133
copy div "r. Justin Rose Regional/area/field Director of Operations/Administration at Luc…"
click at [644, 78] on div "Guillaume Chetail No note found! 0 0 0 Reach Out" at bounding box center [756, 88] width 1220 height 32
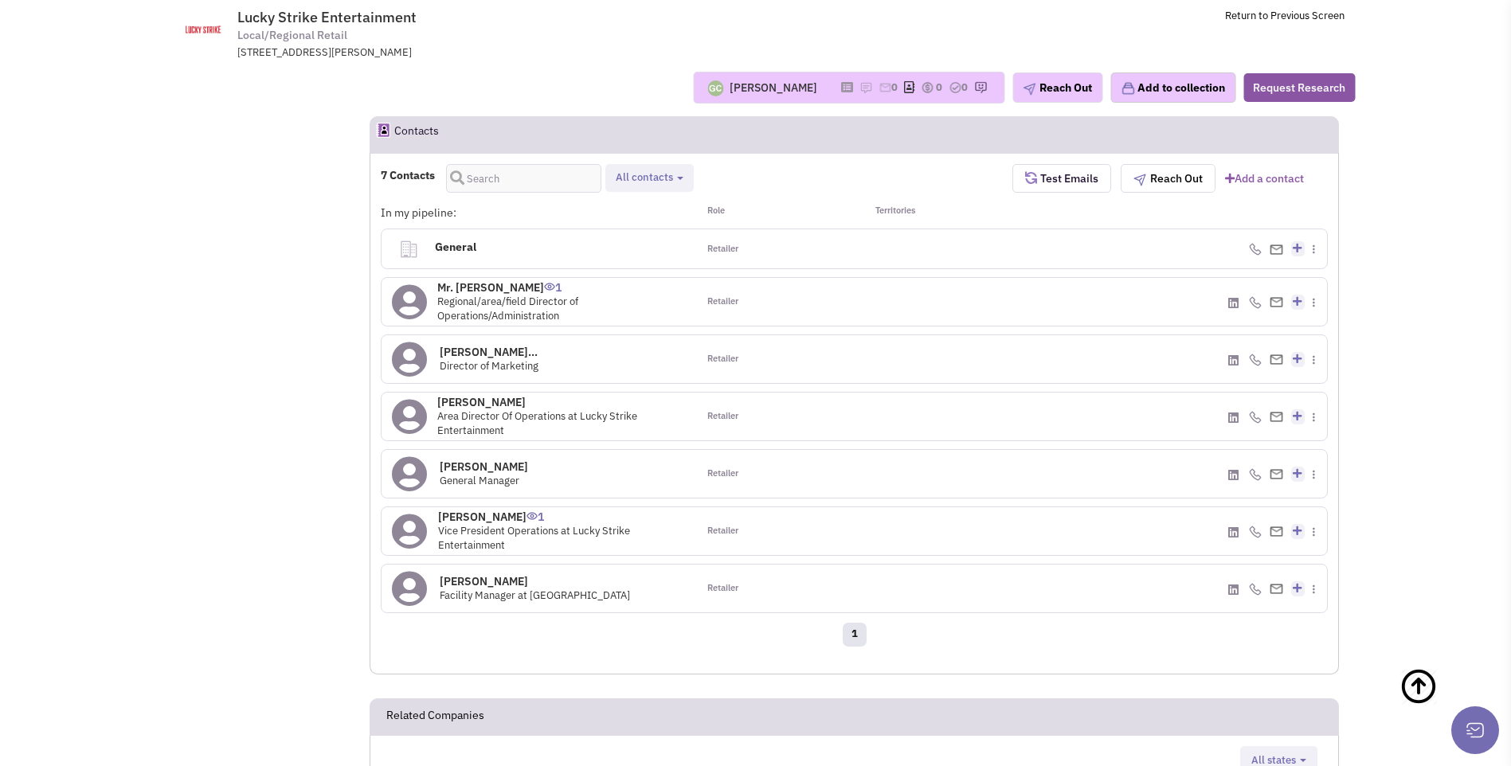
scroll to position [1036, 0]
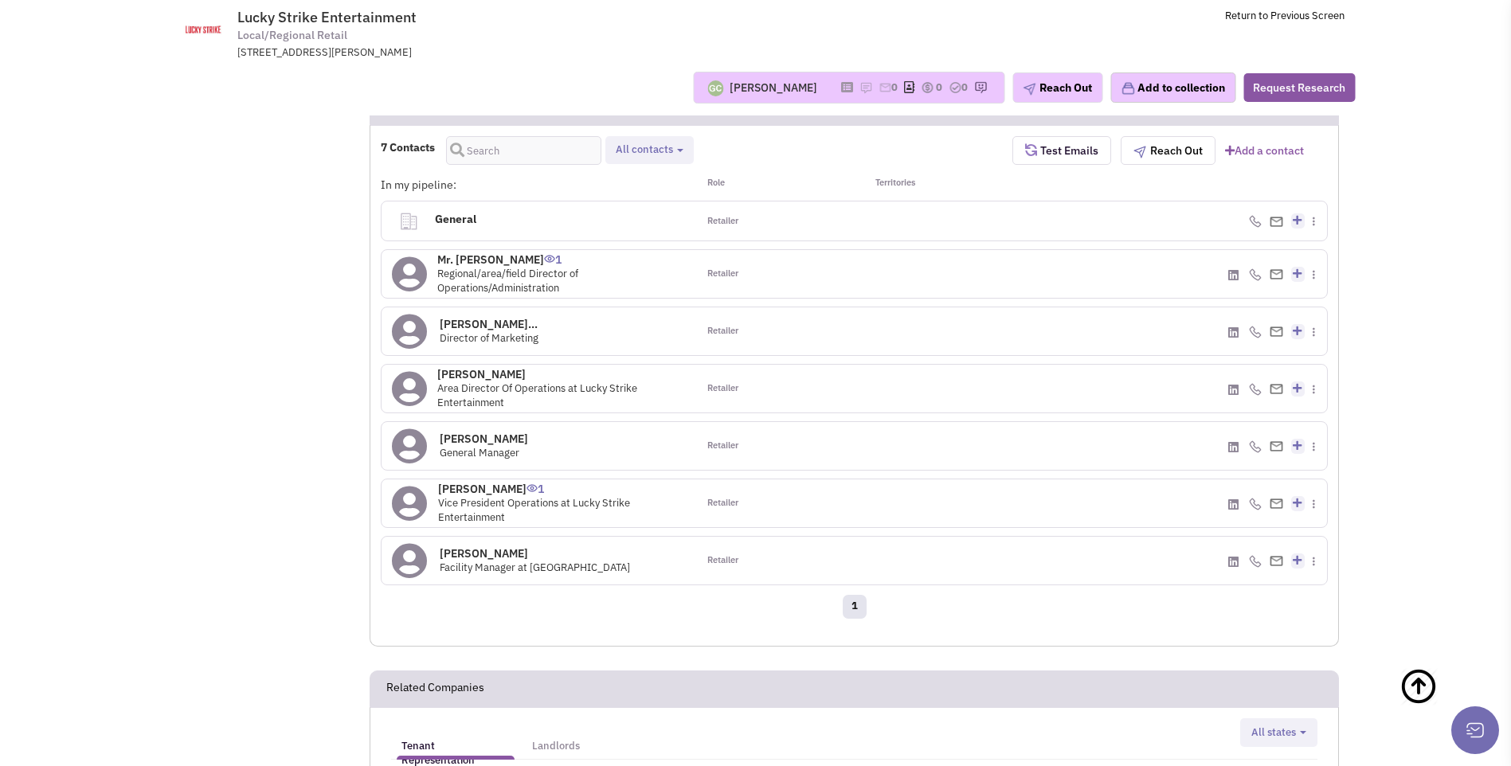
click at [471, 380] on h4 "Tim Killeen 0" at bounding box center [561, 374] width 249 height 14
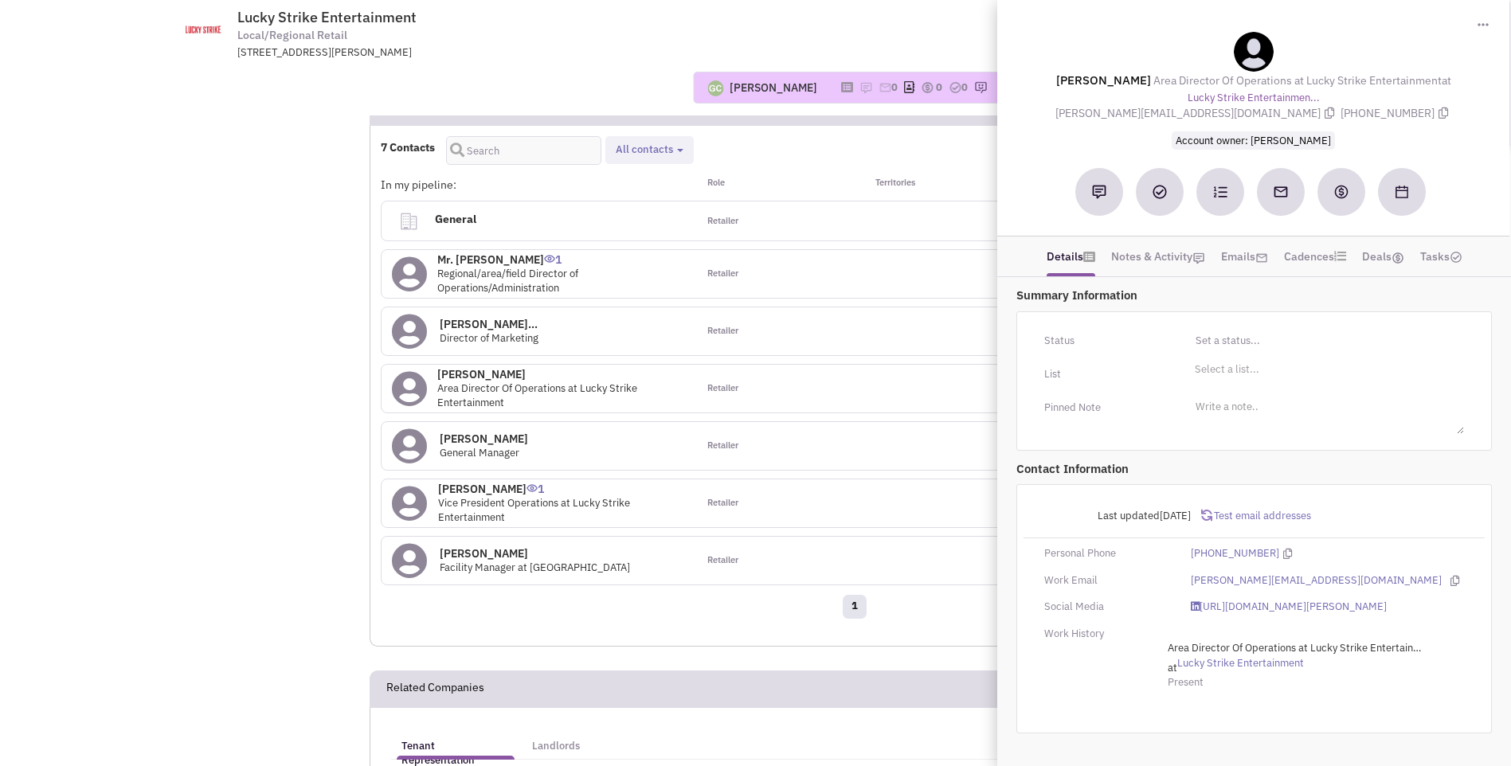
drag, startPoint x: 1069, startPoint y: 69, endPoint x: 1376, endPoint y: 121, distance: 311.8
click at [1376, 121] on div "Tim Killeen Area Director Of Operations at Lucky Strike Entertainment at Lucky …" at bounding box center [1253, 90] width 496 height 116
copy div "Tim Killeen Area Director Of Operations at Lucky Strike Entertainment at Lucky …"
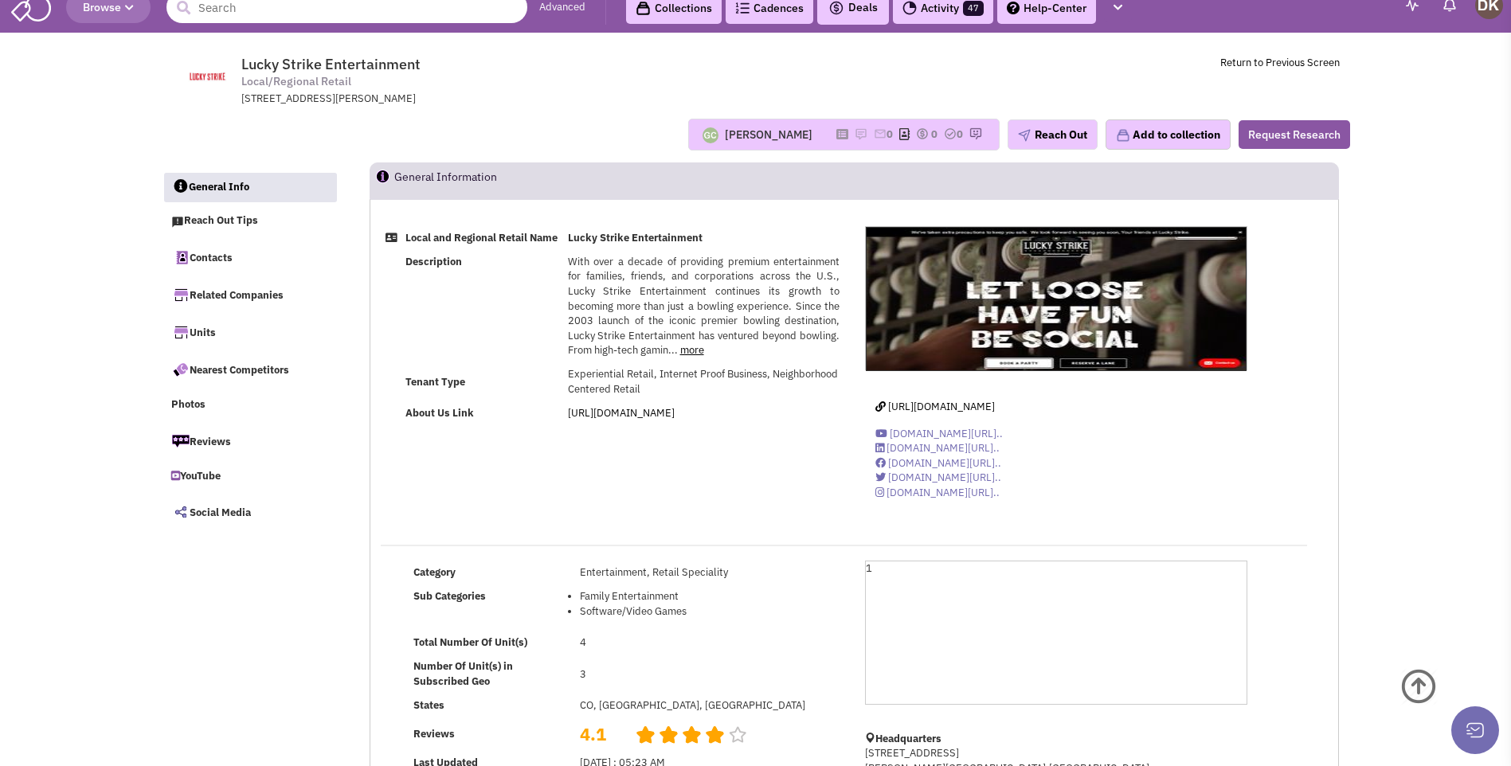
scroll to position [0, 0]
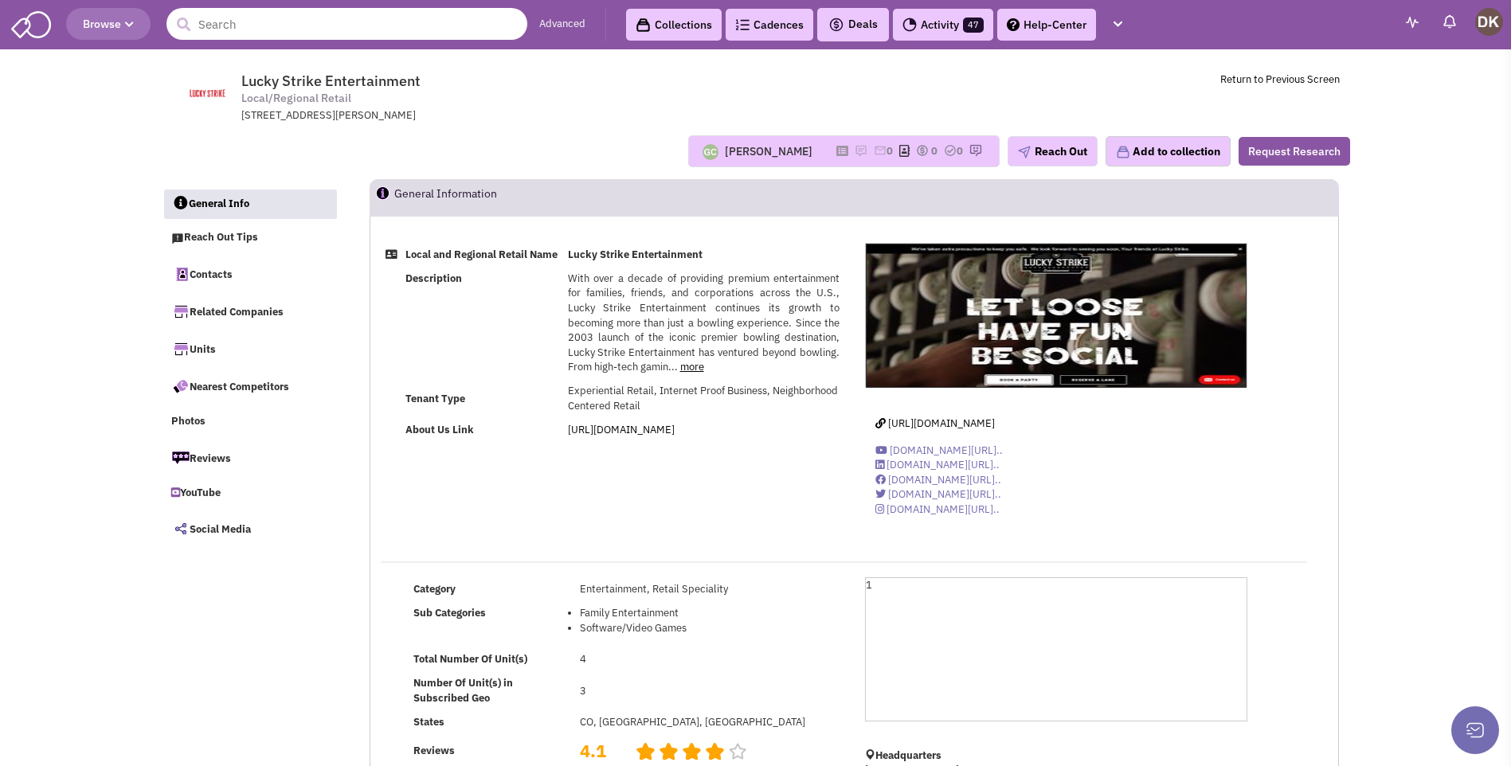
click at [387, 32] on input "text" at bounding box center [346, 24] width 361 height 32
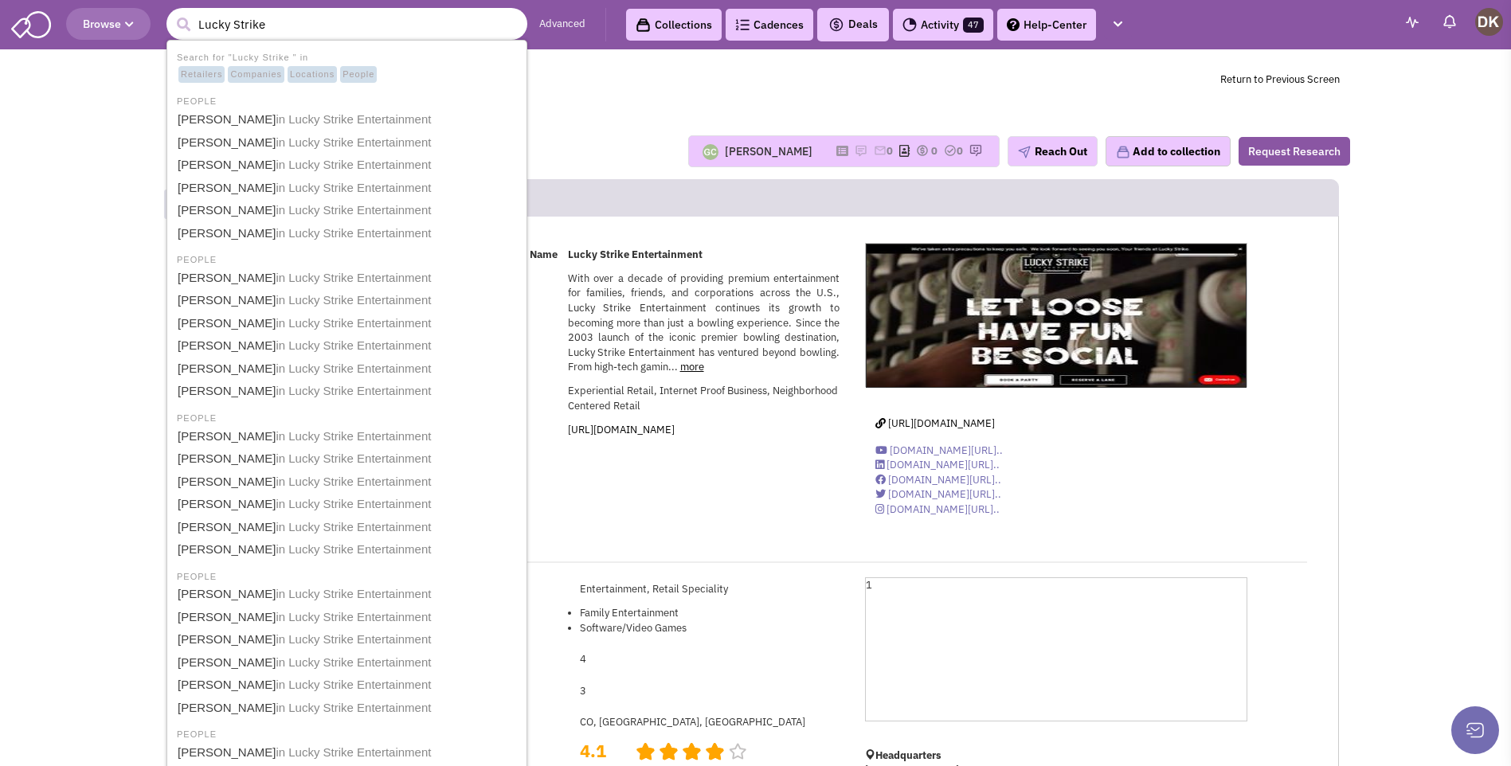
type input "Lucky Strike"
click at [171, 13] on button "submit" at bounding box center [183, 25] width 24 height 24
